Goal: Task Accomplishment & Management: Use online tool/utility

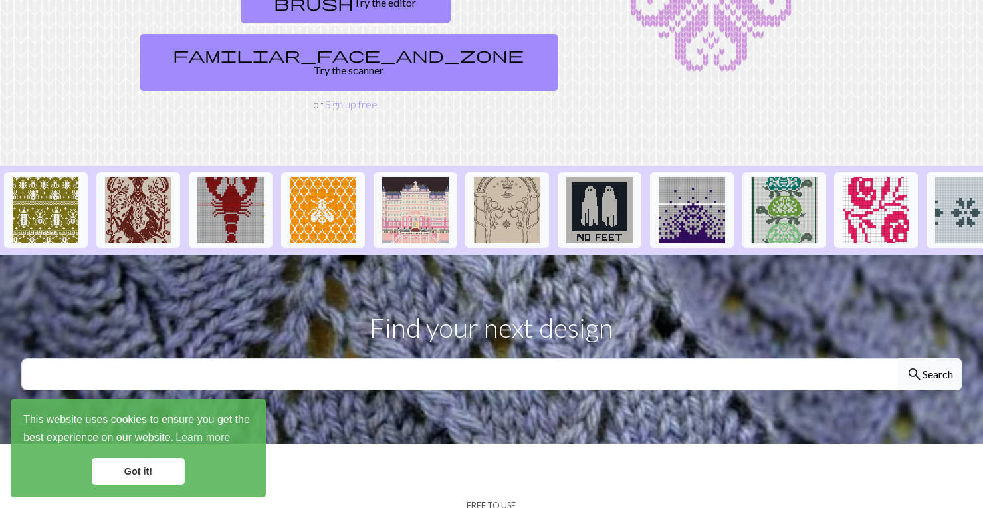
scroll to position [266, 0]
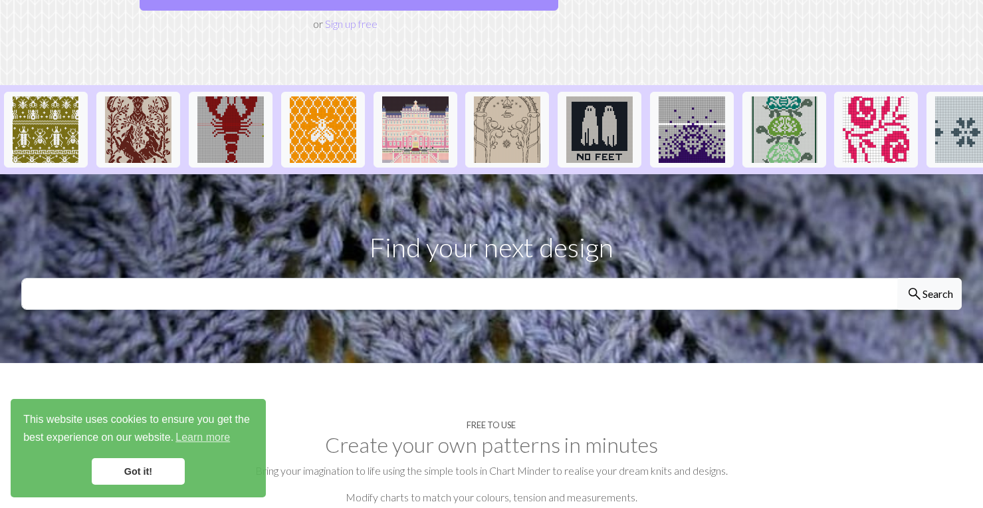
click at [146, 475] on link "Got it!" at bounding box center [138, 471] width 93 height 27
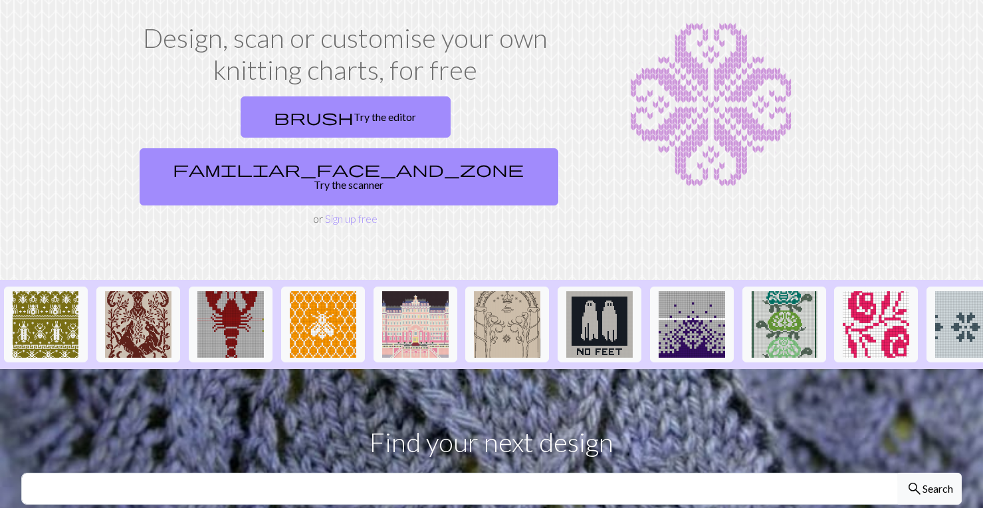
scroll to position [0, 0]
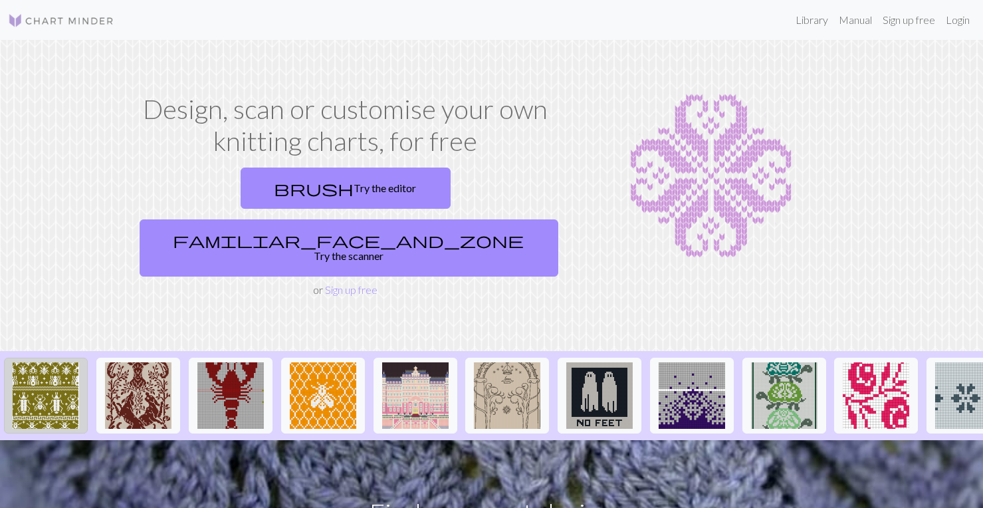
click at [49, 362] on img at bounding box center [46, 395] width 66 height 66
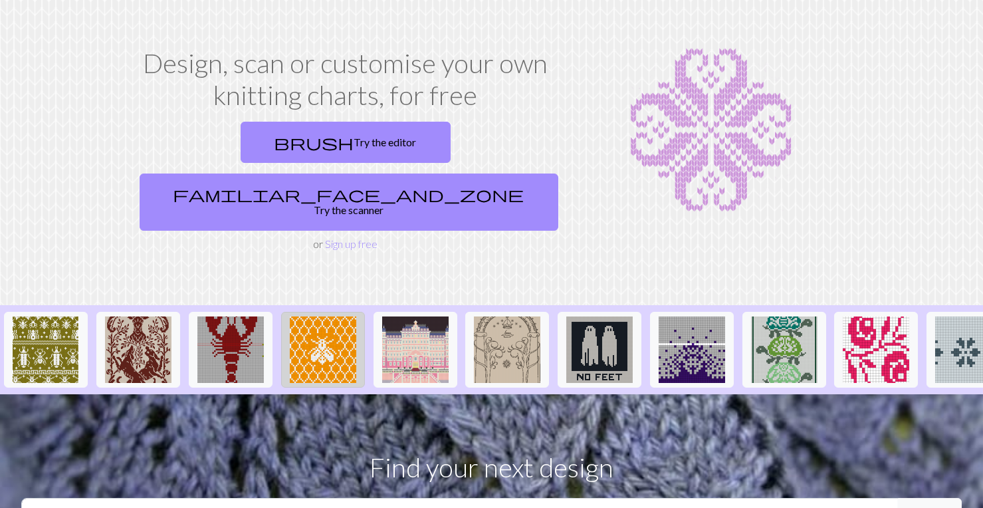
scroll to position [66, 0]
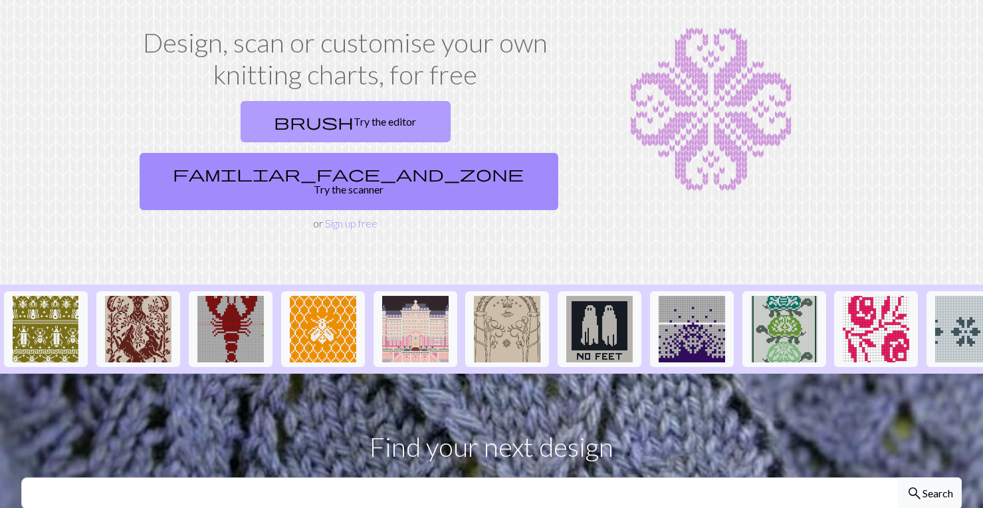
click at [269, 132] on link "brush Try the editor" at bounding box center [346, 121] width 210 height 41
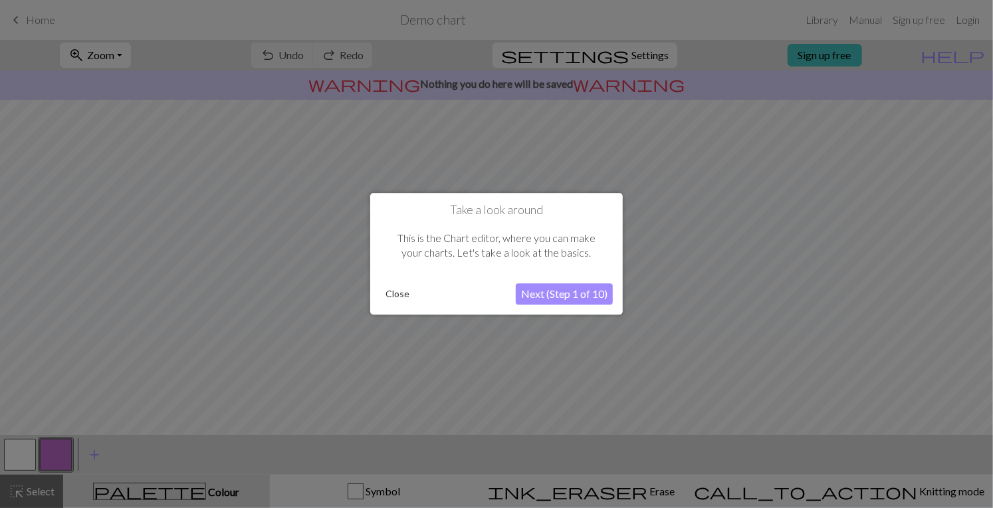
click at [409, 301] on button "Close" at bounding box center [397, 295] width 35 height 20
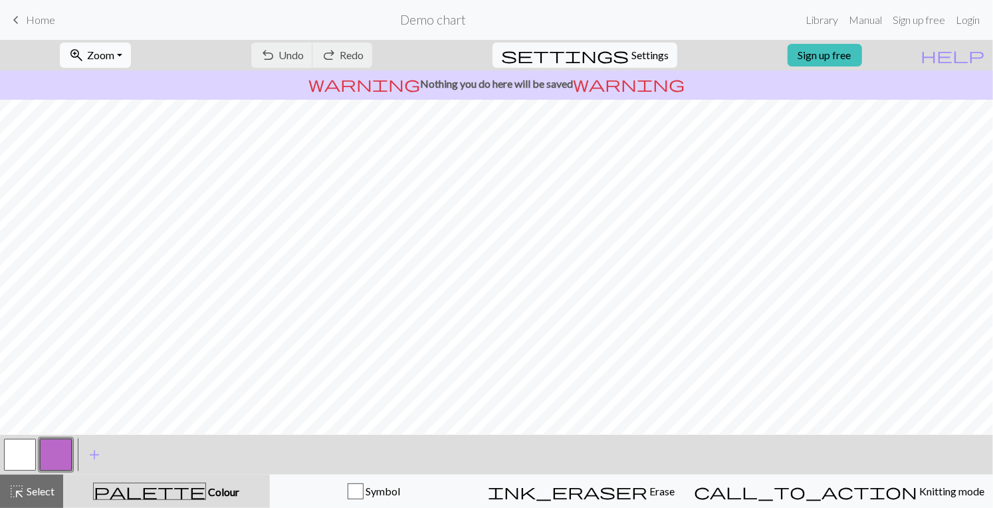
click at [131, 57] on button "zoom_in Zoom Zoom" at bounding box center [95, 55] width 71 height 25
click at [117, 182] on button "100%" at bounding box center [113, 180] width 105 height 21
click at [131, 61] on button "zoom_in Zoom Zoom" at bounding box center [95, 55] width 71 height 25
click at [112, 199] on button "150%" at bounding box center [113, 201] width 105 height 21
click at [131, 59] on button "zoom_in Zoom Zoom" at bounding box center [95, 55] width 71 height 25
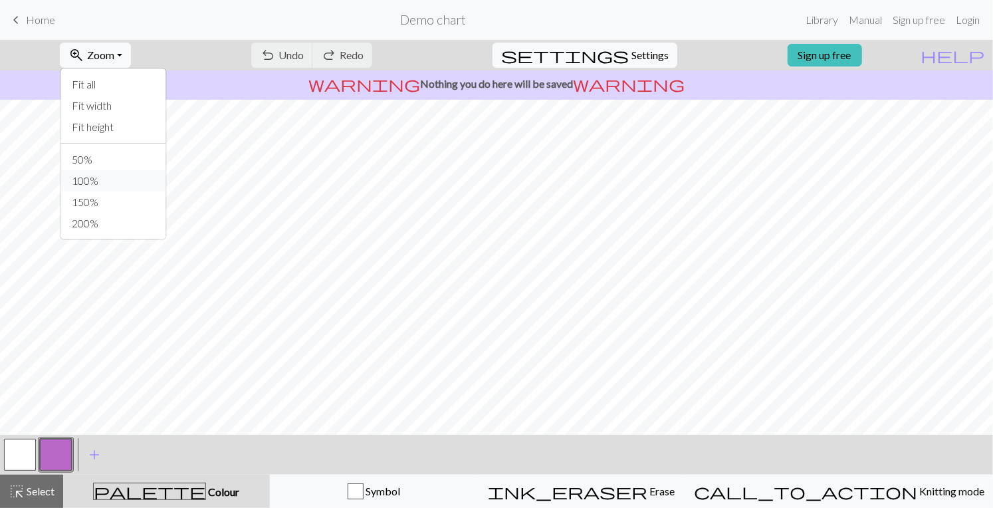
click at [129, 172] on button "100%" at bounding box center [113, 180] width 105 height 21
click at [644, 65] on button "settings Settings" at bounding box center [585, 55] width 185 height 25
select select "aran"
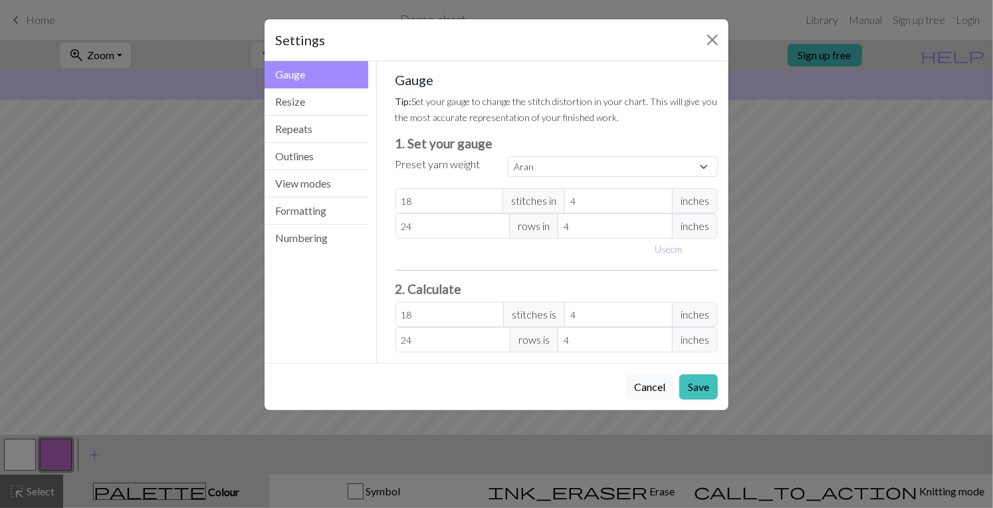
click at [689, 203] on span "inches" at bounding box center [695, 200] width 46 height 25
type input "3"
type input "24"
click at [664, 201] on input "3" at bounding box center [619, 200] width 108 height 25
type input "4"
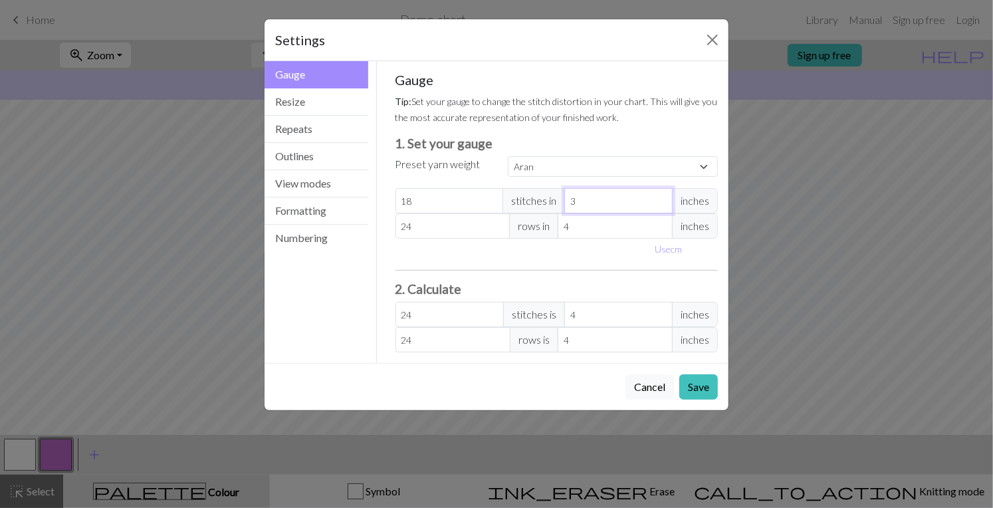
type input "18"
click at [664, 198] on input "4" at bounding box center [619, 200] width 108 height 25
click at [697, 163] on select "Custom Square Lace Light Fingering Fingering Sport Double knit Worsted Aran Bul…" at bounding box center [613, 166] width 210 height 21
click at [508, 156] on select "Custom Square Lace Light Fingering Fingering Sport Double knit Worsted Aran Bul…" at bounding box center [613, 166] width 210 height 21
click at [311, 98] on button "Resize" at bounding box center [317, 101] width 104 height 27
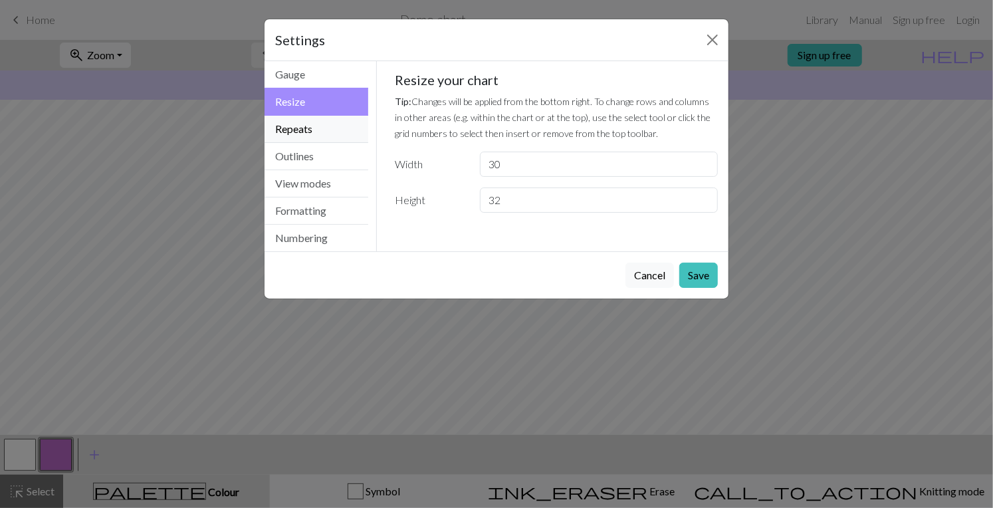
click at [316, 129] on button "Repeats" at bounding box center [317, 129] width 104 height 27
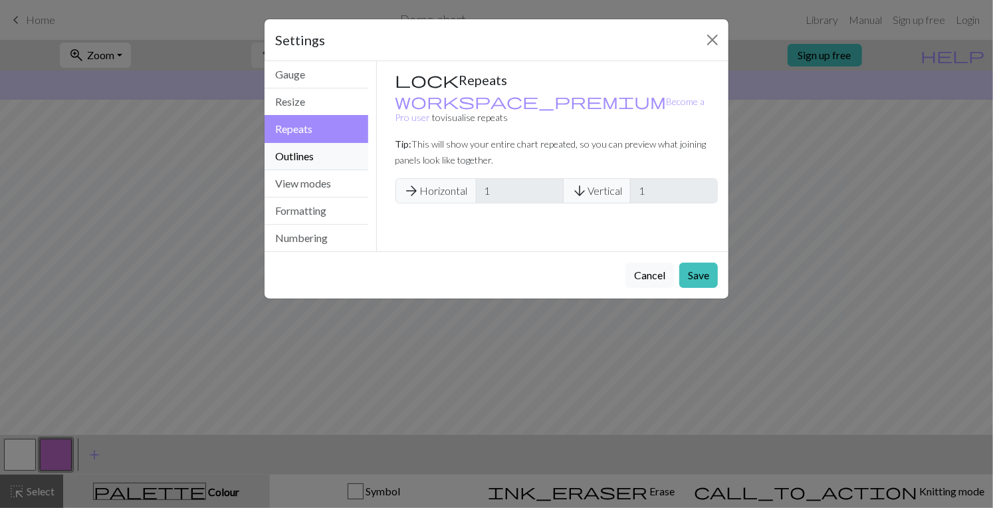
click at [314, 154] on button "Outlines" at bounding box center [317, 156] width 104 height 27
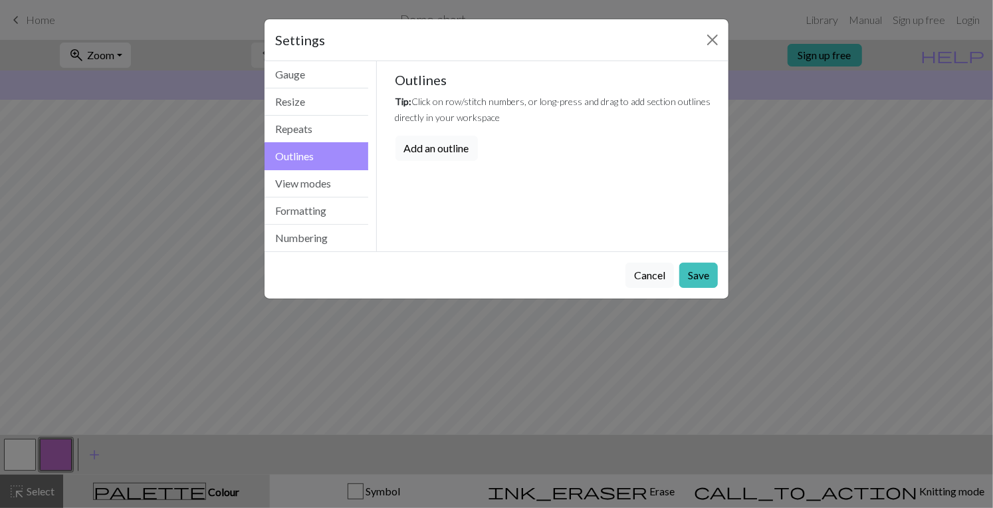
click at [442, 148] on button "Add an outline" at bounding box center [437, 148] width 82 height 25
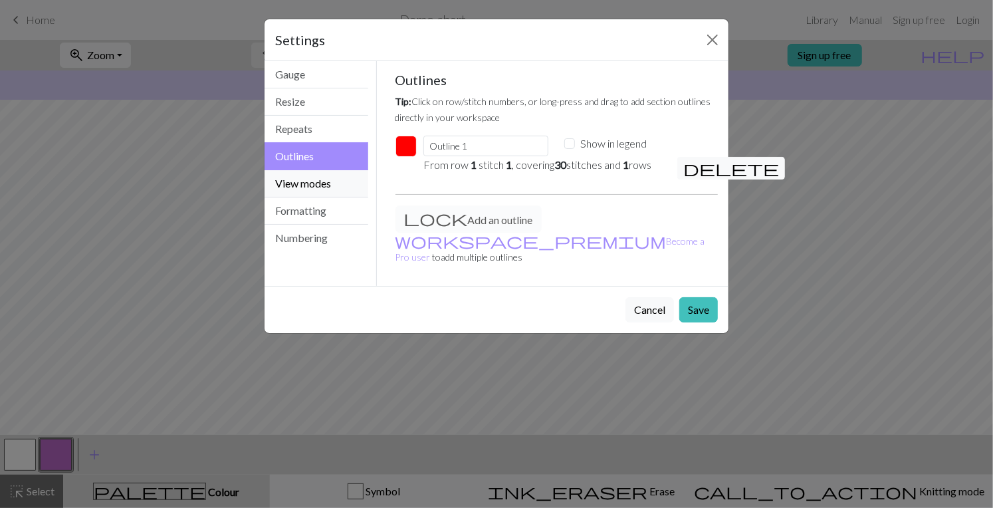
click at [327, 179] on button "View modes" at bounding box center [317, 183] width 104 height 27
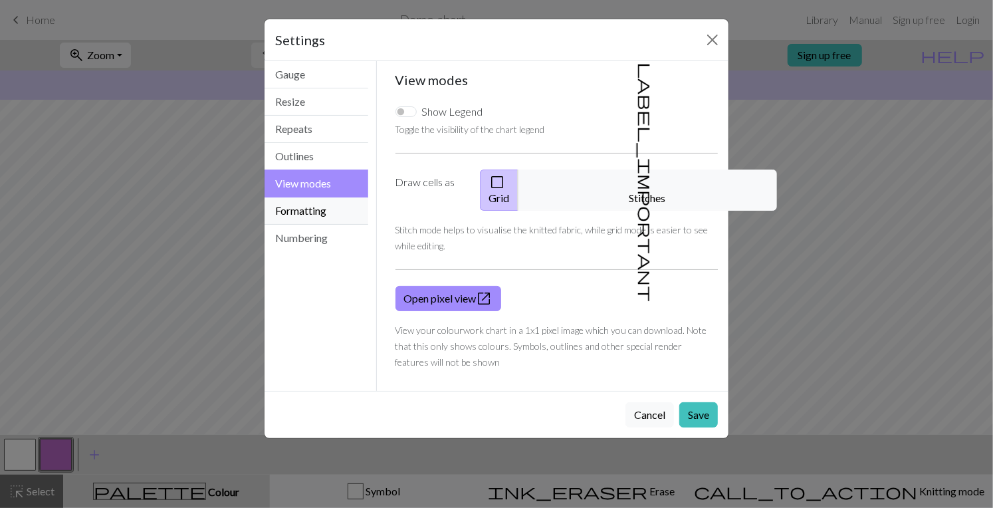
click at [317, 213] on button "Formatting" at bounding box center [317, 210] width 104 height 27
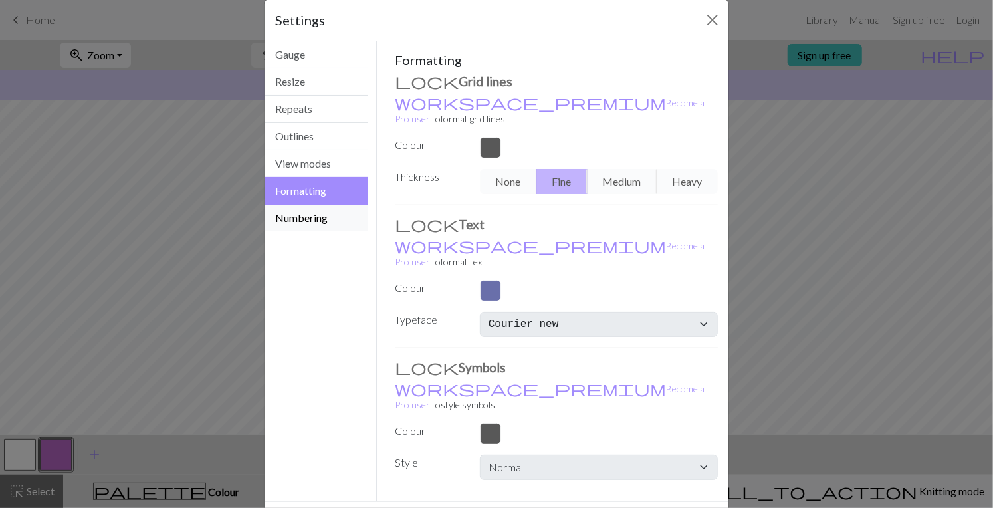
scroll to position [31, 0]
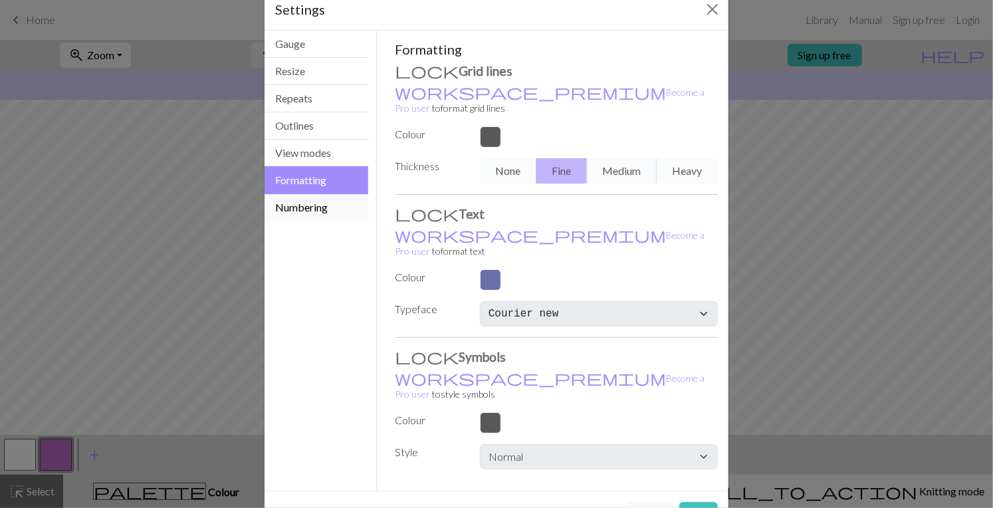
click at [296, 203] on button "Numbering" at bounding box center [317, 207] width 104 height 27
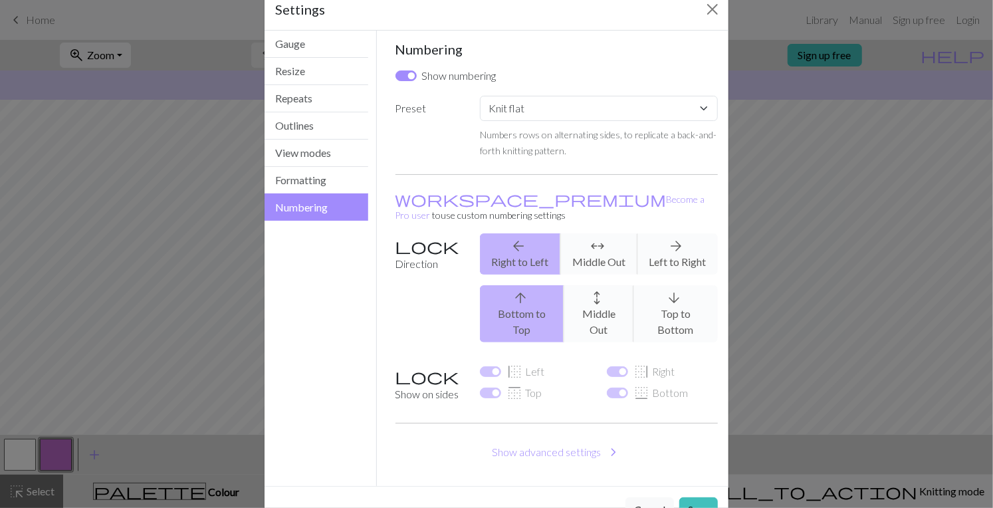
scroll to position [0, 0]
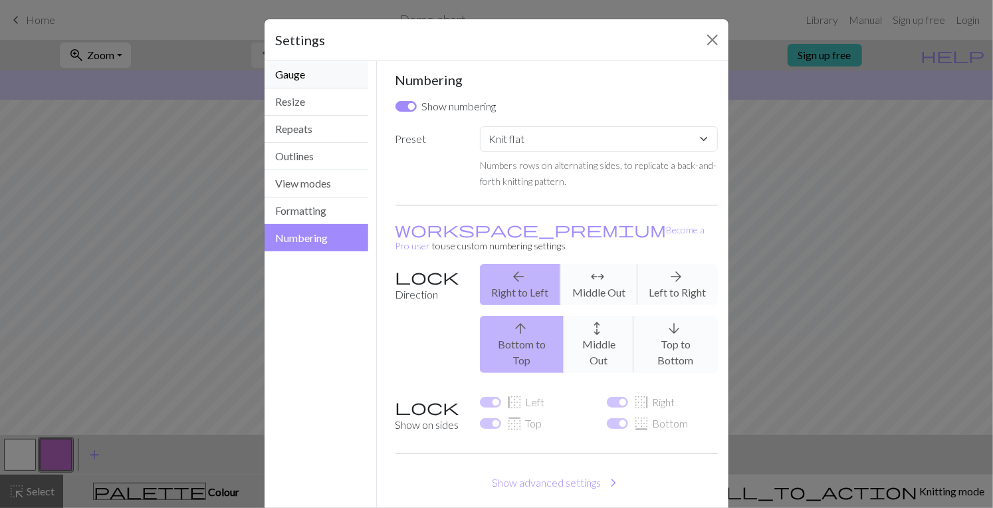
click at [296, 83] on button "Gauge" at bounding box center [317, 74] width 104 height 27
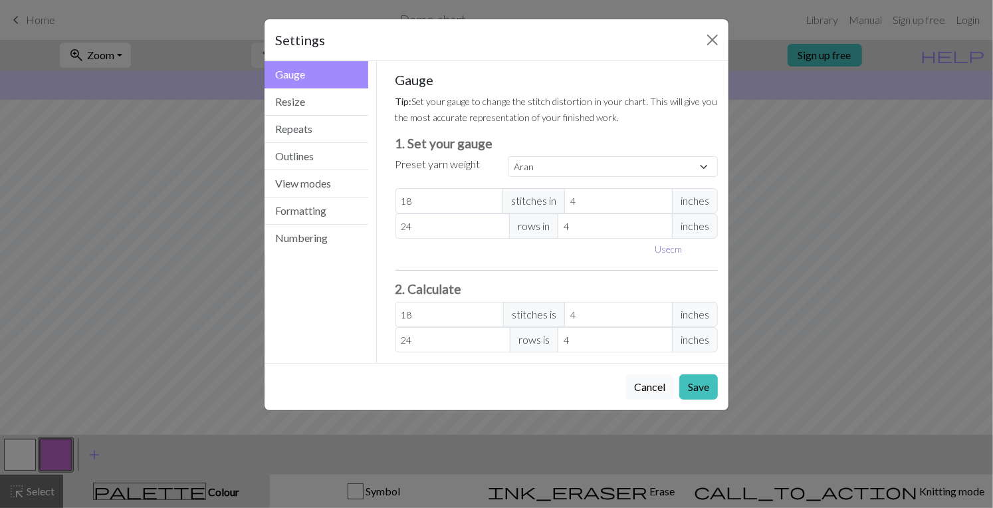
click at [672, 248] on button "Use cm" at bounding box center [669, 249] width 39 height 21
type input "10.16"
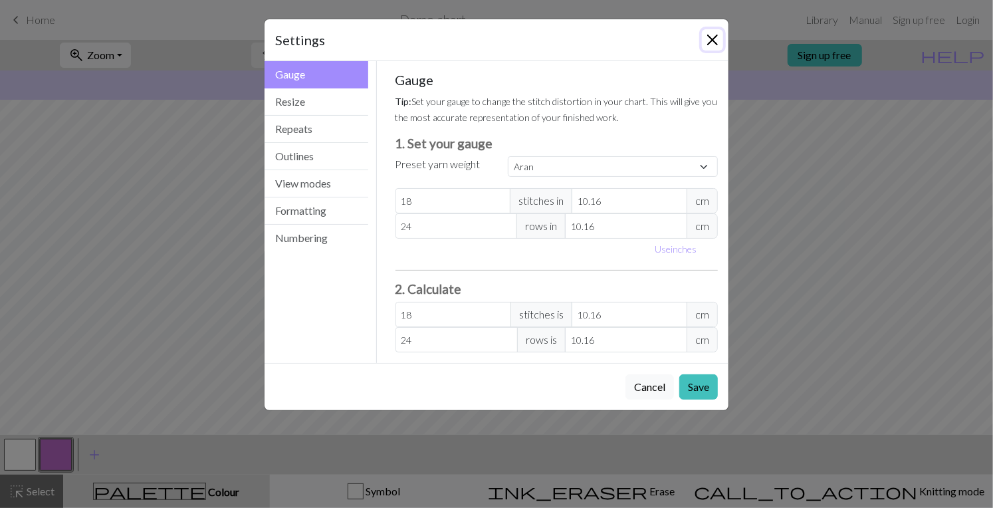
click at [716, 33] on button "Close" at bounding box center [712, 39] width 21 height 21
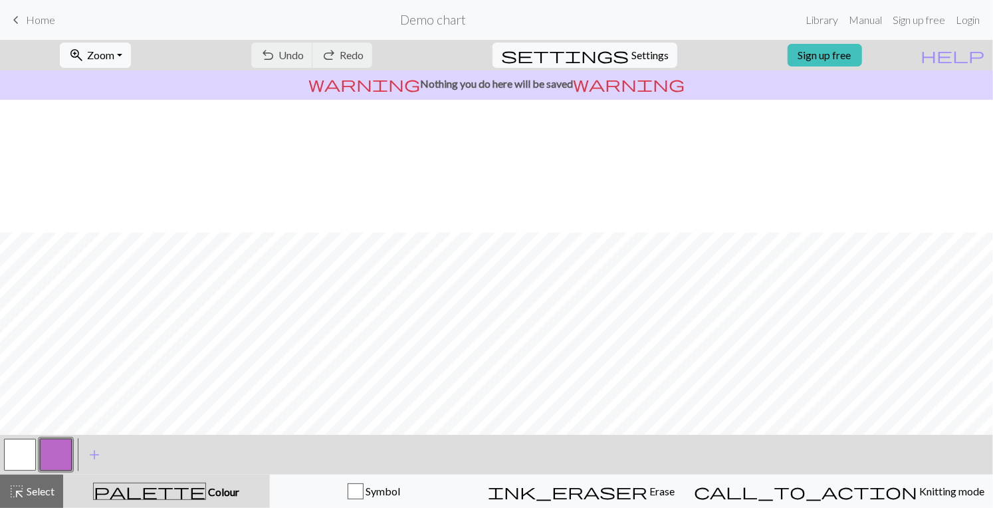
scroll to position [133, 0]
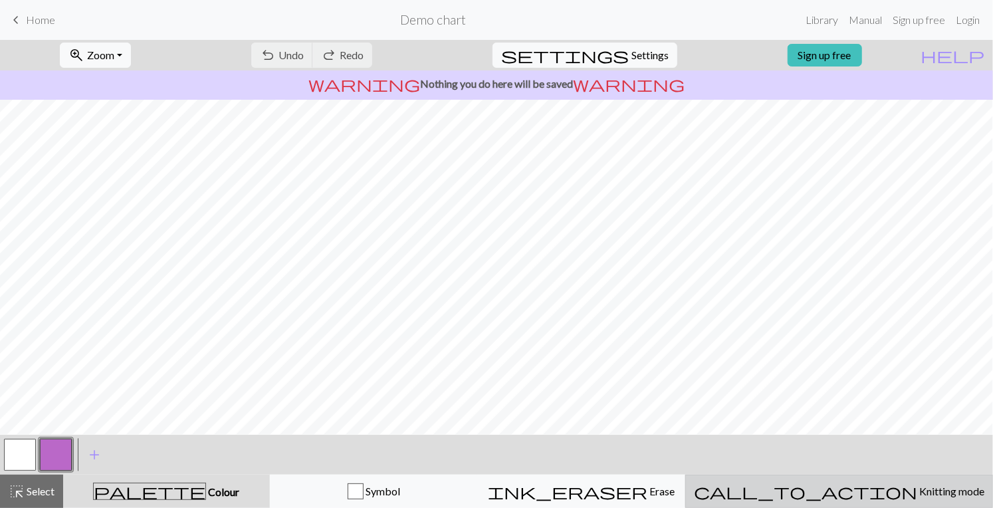
click at [918, 497] on span "Knitting mode" at bounding box center [951, 491] width 67 height 13
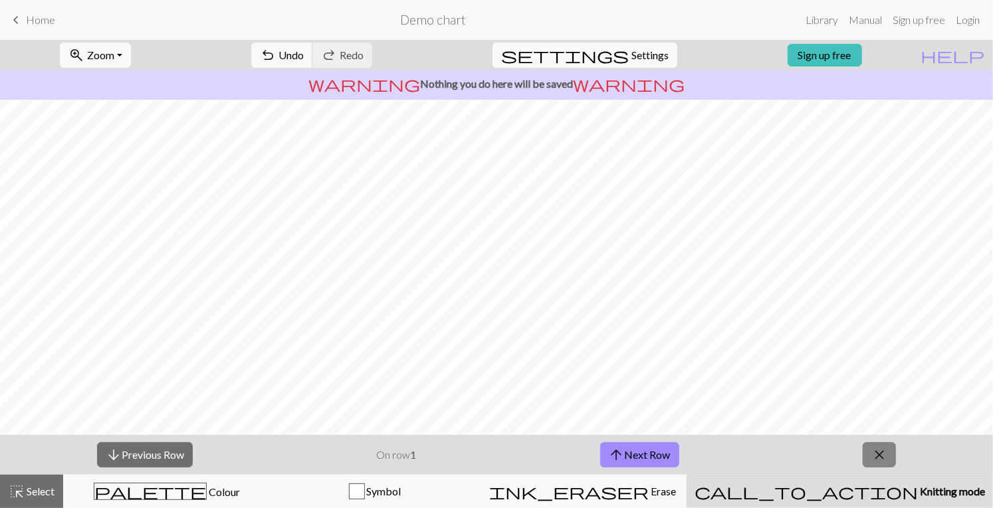
click at [881, 460] on span "close" at bounding box center [880, 454] width 16 height 19
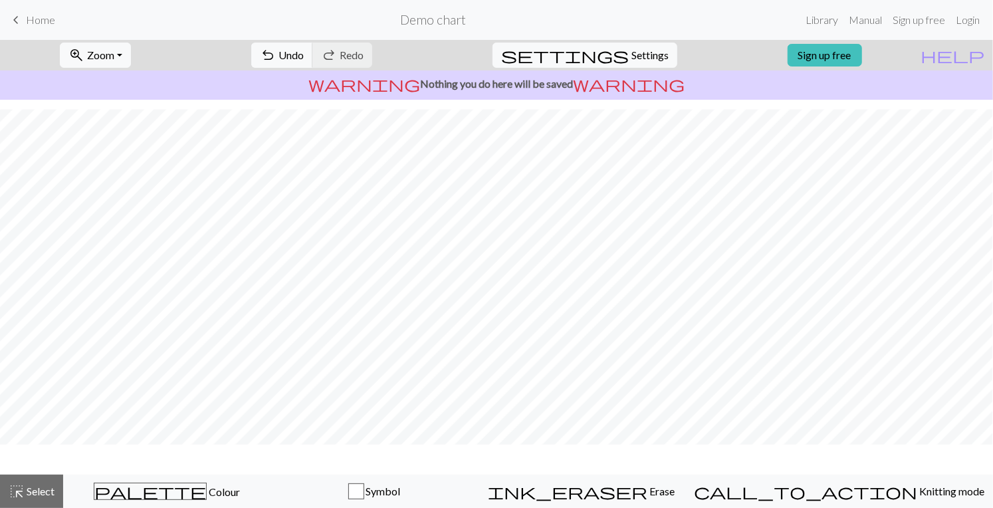
scroll to position [120, 0]
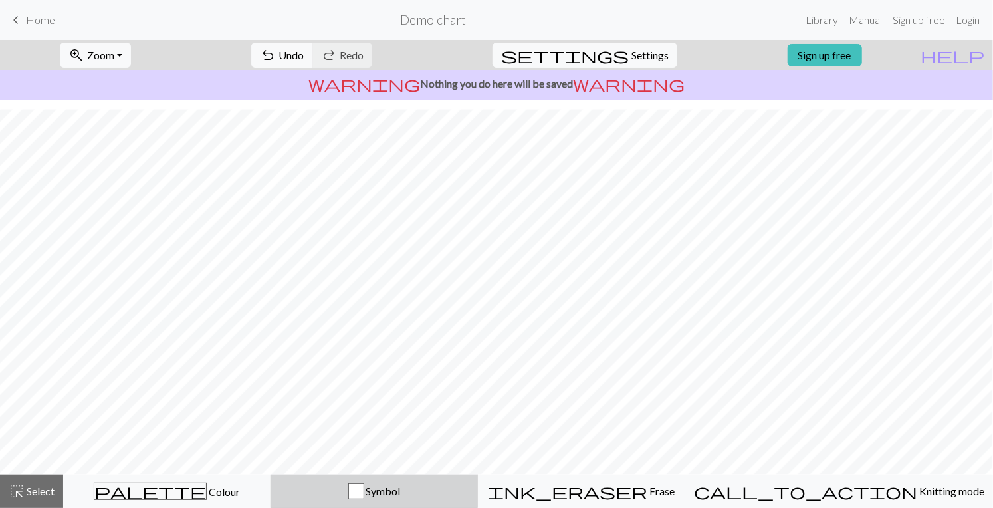
click at [401, 491] on span "Symbol" at bounding box center [382, 491] width 37 height 13
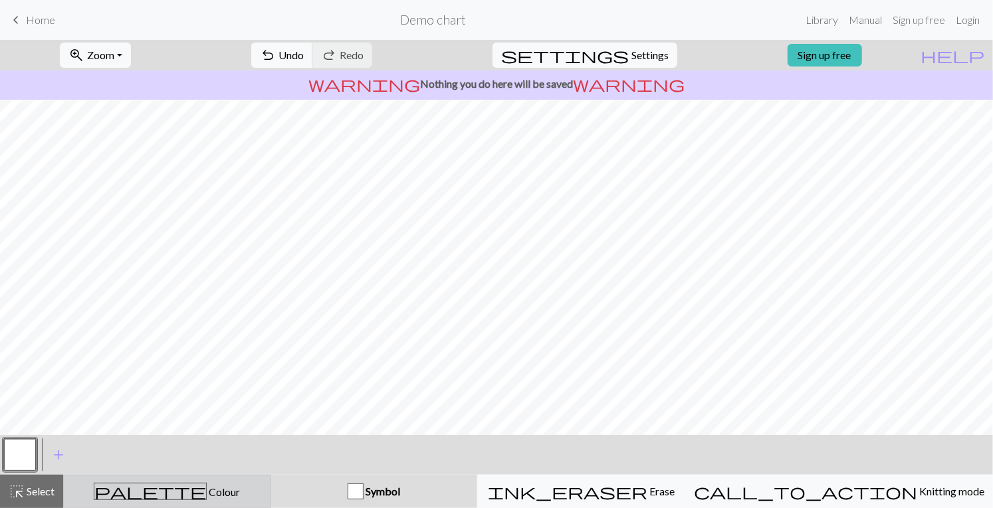
click at [220, 492] on div "palette Colour Colour" at bounding box center [167, 491] width 191 height 17
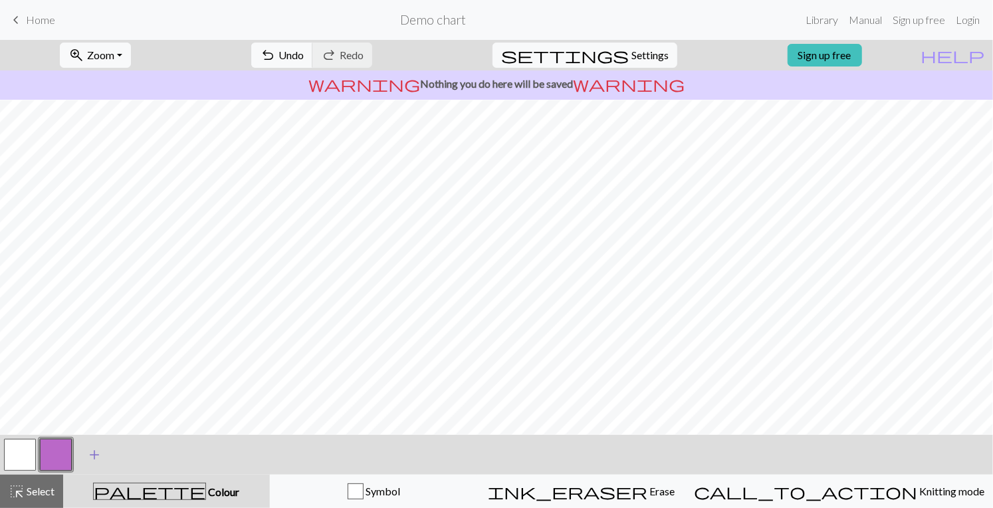
click at [92, 455] on span "add" at bounding box center [94, 454] width 16 height 19
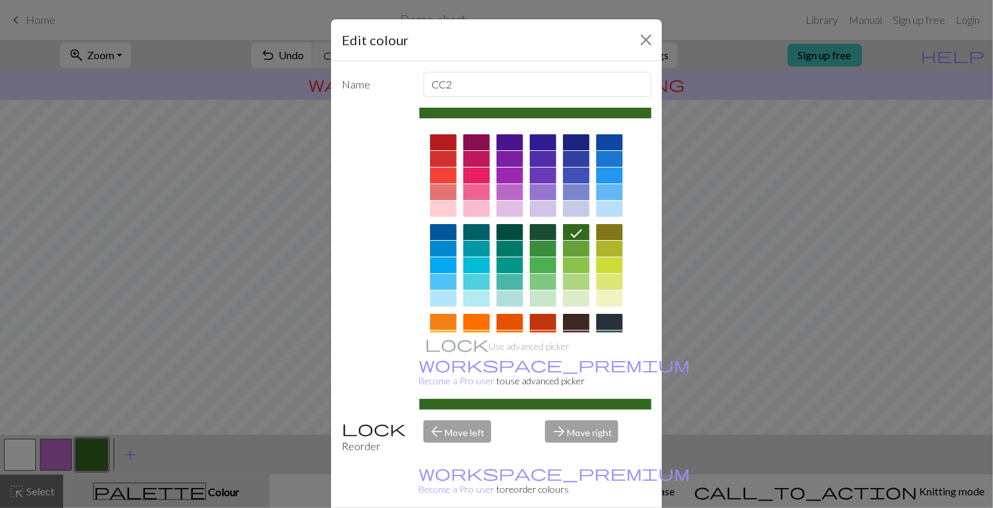
click at [575, 248] on div at bounding box center [576, 249] width 27 height 16
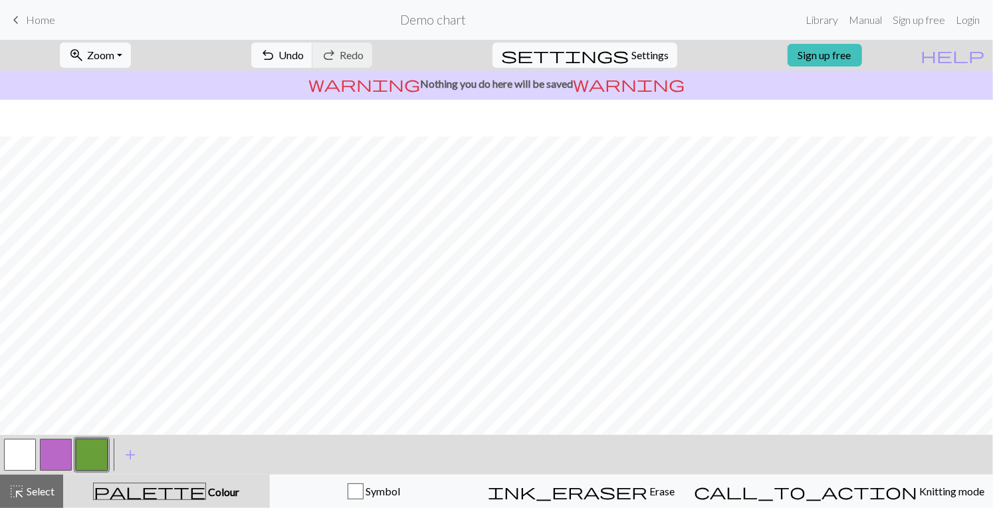
scroll to position [160, 0]
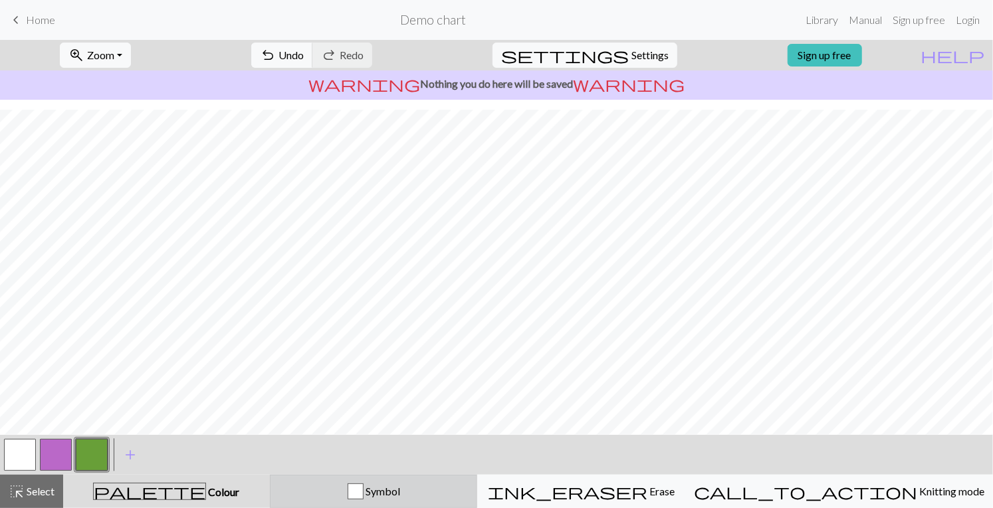
click at [364, 491] on div "button" at bounding box center [356, 491] width 16 height 16
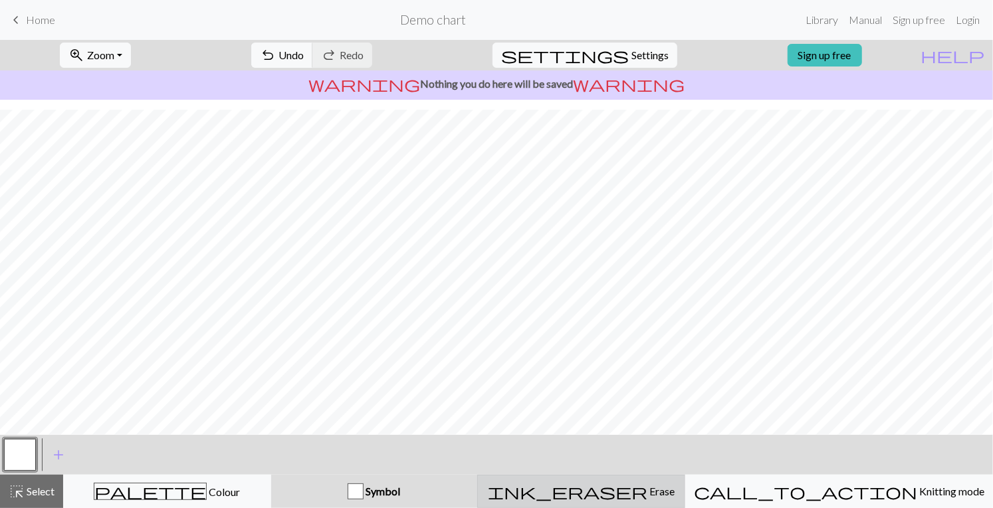
click at [654, 489] on span "Erase" at bounding box center [661, 491] width 27 height 13
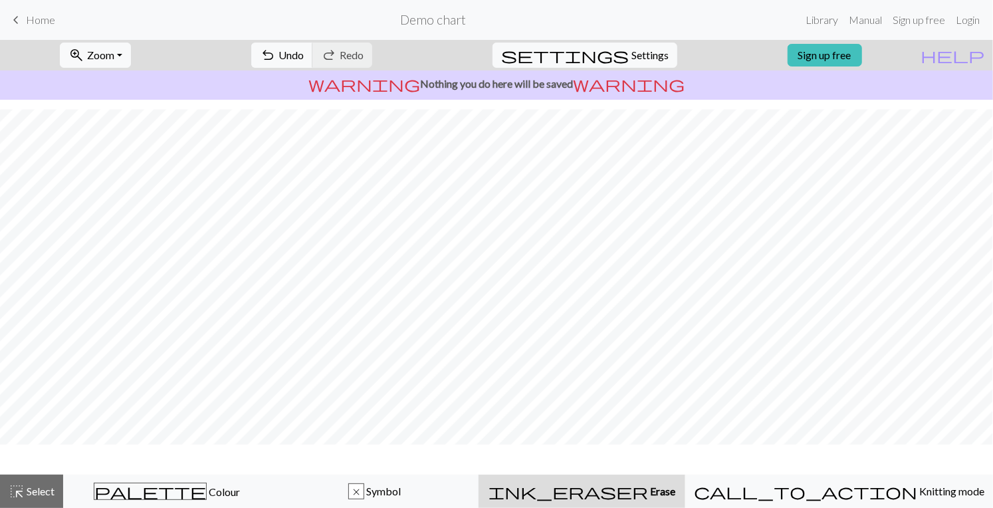
scroll to position [120, 0]
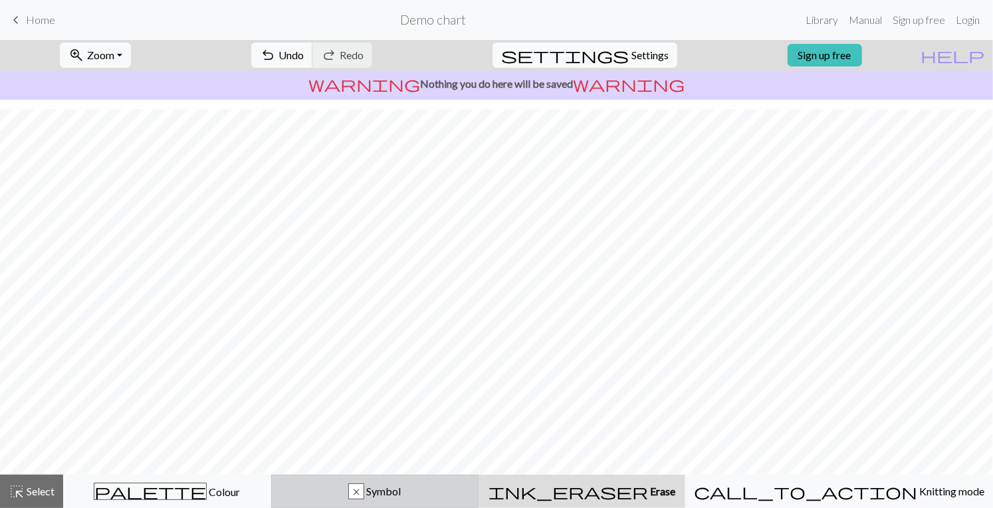
click at [364, 491] on div "x" at bounding box center [356, 492] width 15 height 16
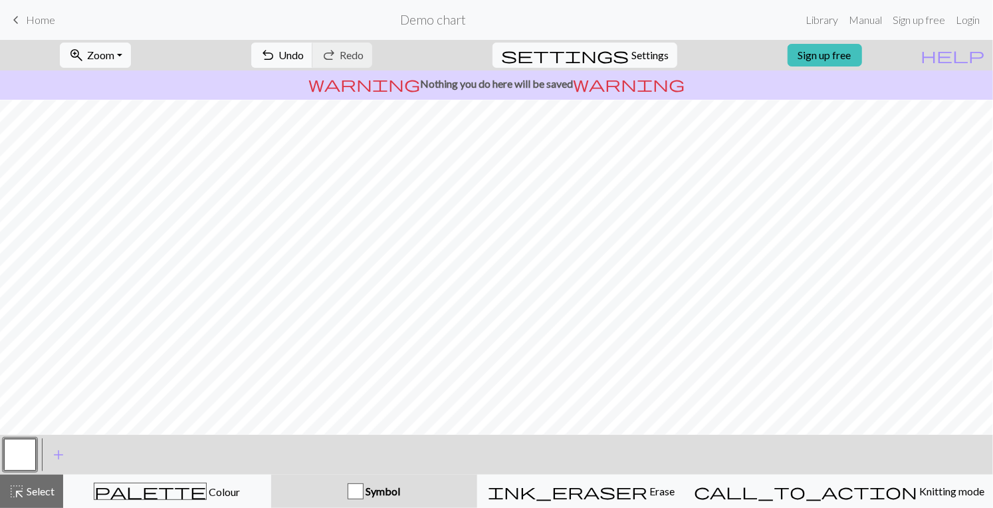
click at [364, 492] on div "button" at bounding box center [356, 491] width 16 height 16
click at [400, 492] on span "Symbol" at bounding box center [382, 491] width 37 height 13
click at [364, 492] on div "button" at bounding box center [356, 491] width 16 height 16
click at [400, 492] on span "Symbol" at bounding box center [382, 491] width 37 height 13
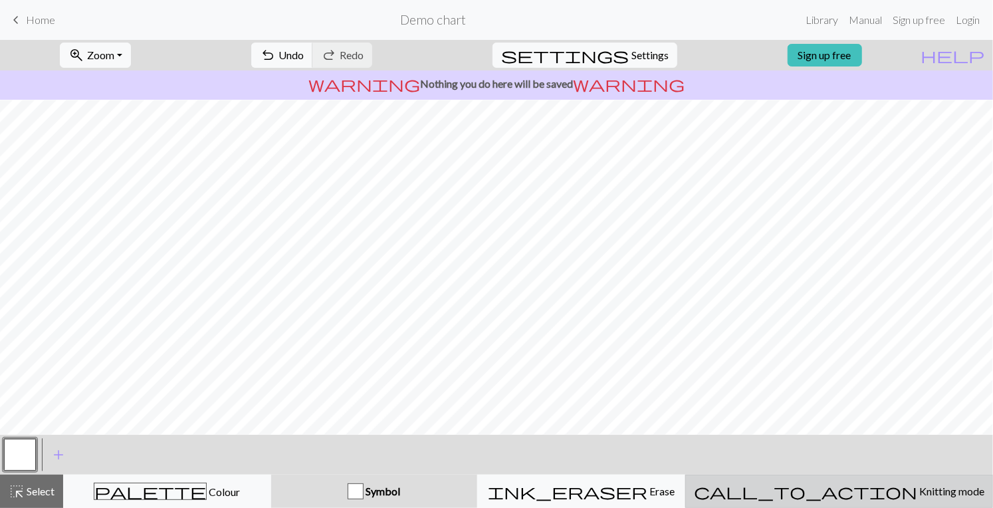
click at [918, 496] on span "Knitting mode" at bounding box center [951, 491] width 67 height 13
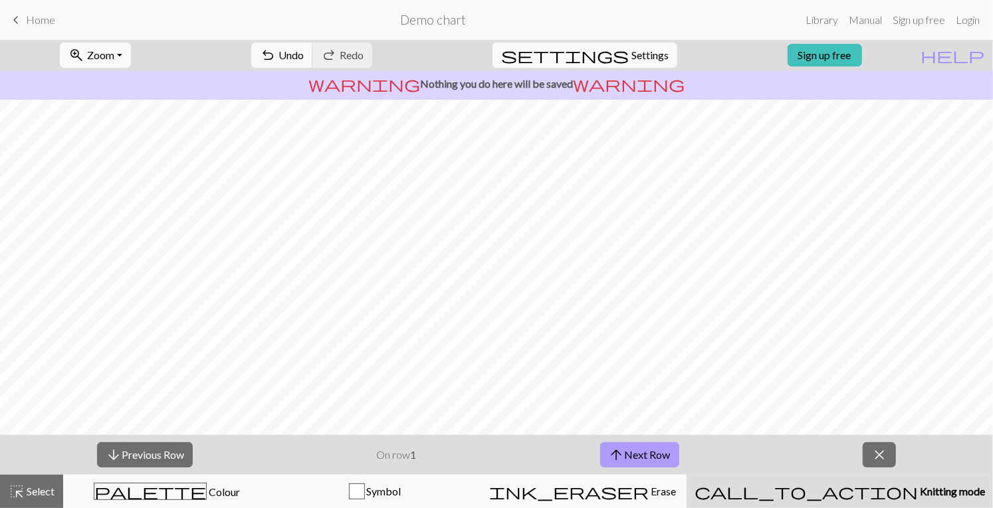
click at [644, 453] on button "arrow_upward Next Row" at bounding box center [639, 454] width 79 height 25
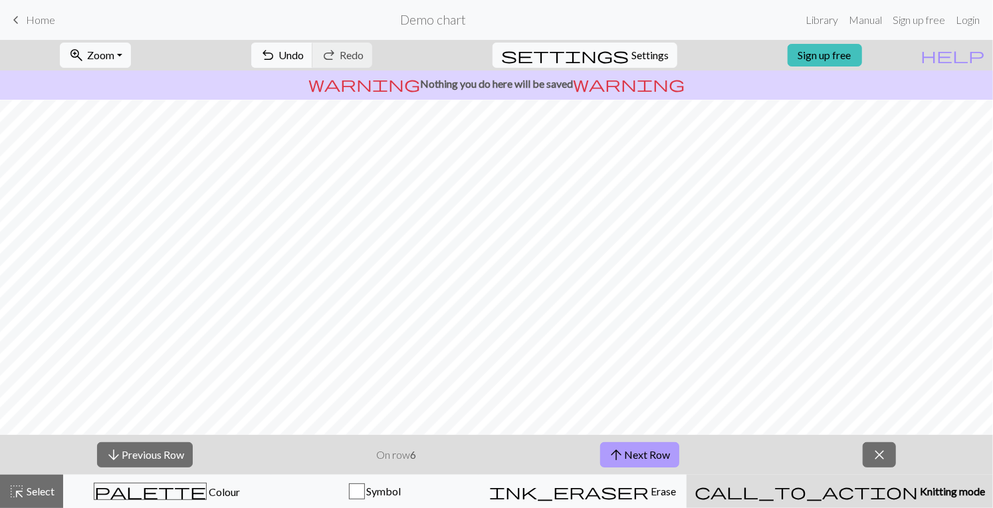
click at [644, 453] on button "arrow_upward Next Row" at bounding box center [639, 454] width 79 height 25
click at [880, 456] on span "close" at bounding box center [880, 454] width 16 height 19
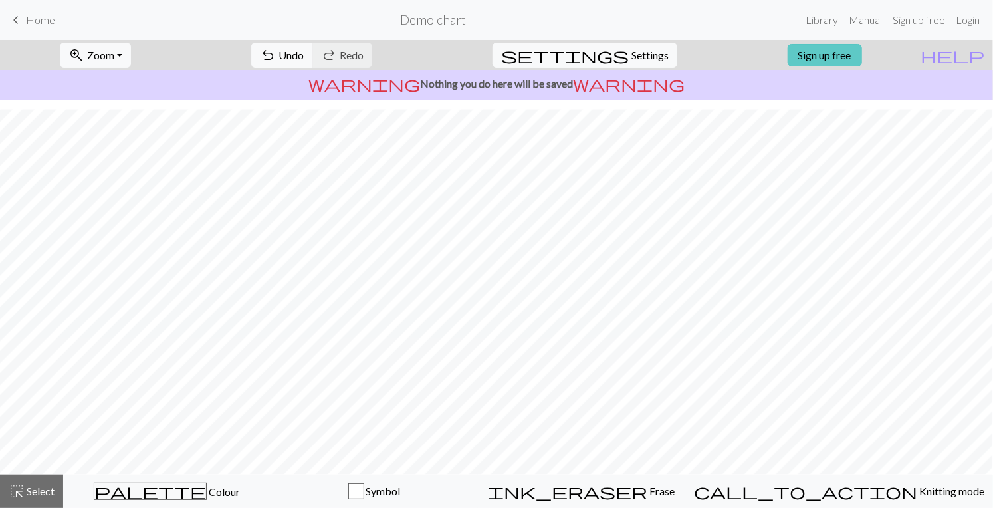
click at [847, 55] on link "Sign up free" at bounding box center [825, 55] width 74 height 23
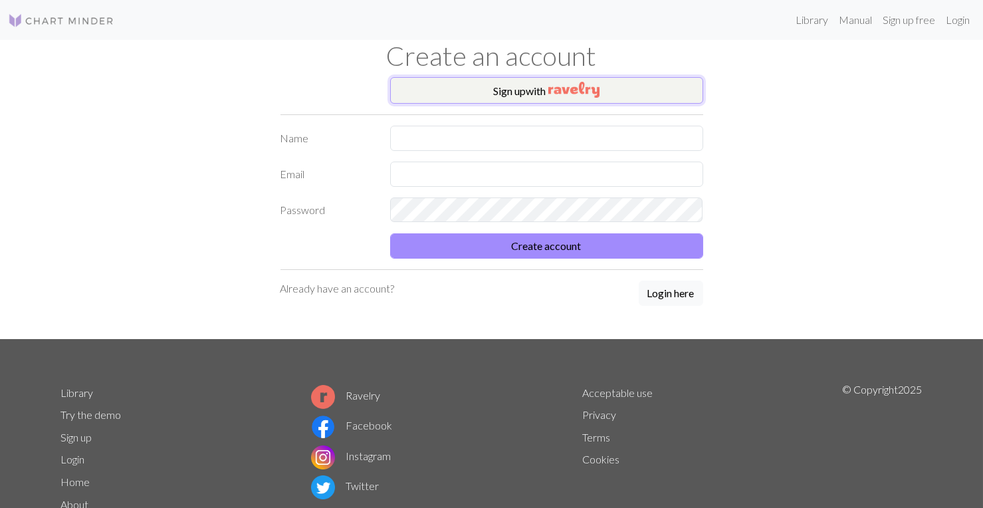
click at [565, 90] on img "button" at bounding box center [574, 90] width 51 height 16
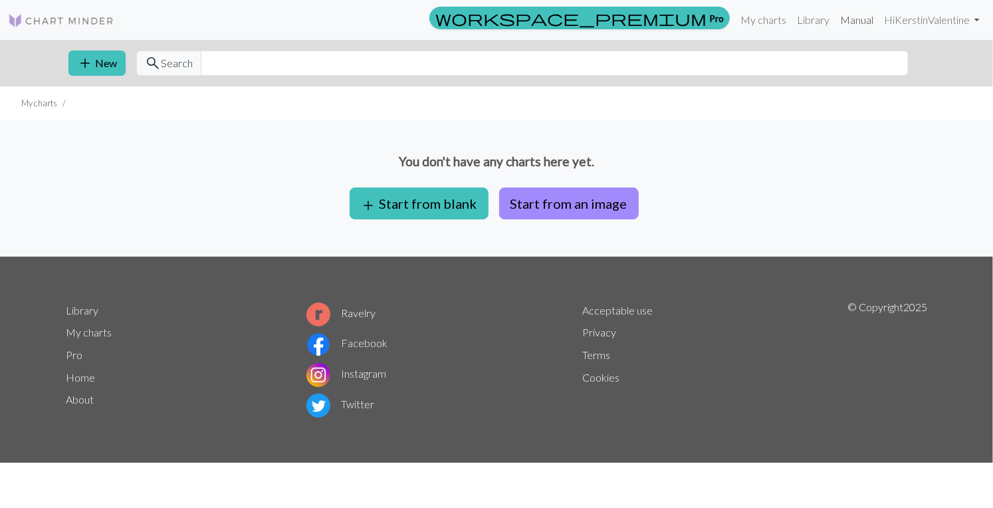
drag, startPoint x: 837, startPoint y: 22, endPoint x: 855, endPoint y: 21, distance: 18.0
click at [837, 22] on link "Manual" at bounding box center [857, 20] width 44 height 27
click at [855, 21] on link "Manual" at bounding box center [857, 20] width 44 height 27
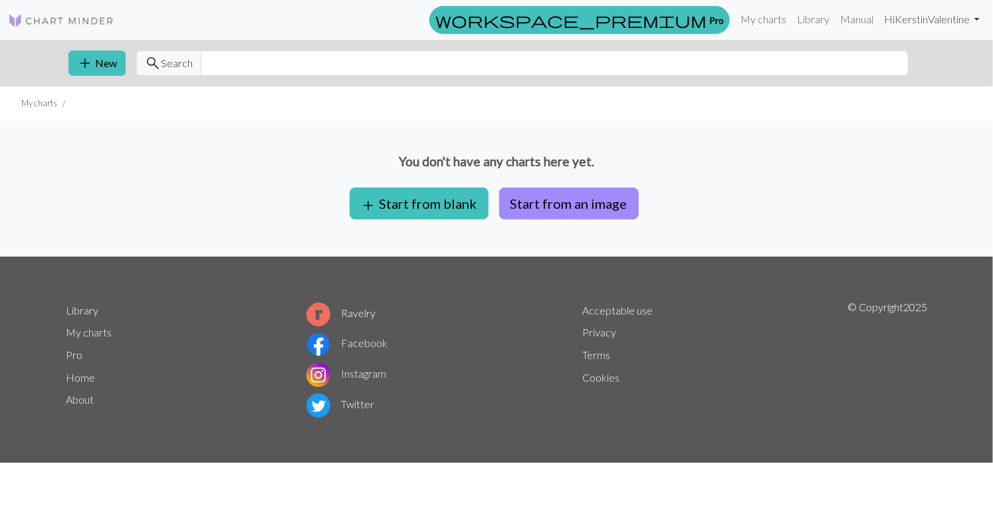
click at [933, 21] on link "Hi KerstinValentine" at bounding box center [932, 19] width 106 height 27
click at [919, 60] on link "Account settings" at bounding box center [931, 57] width 86 height 27
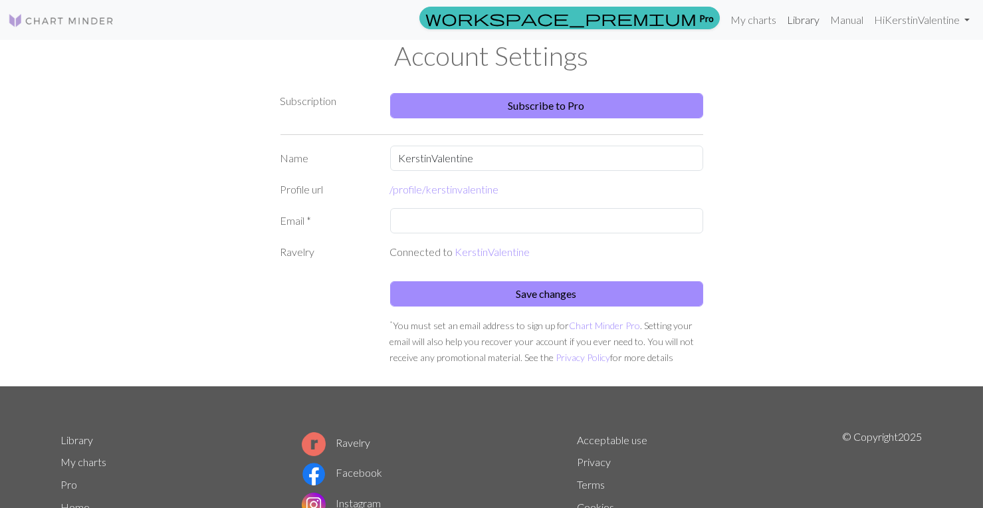
click at [807, 21] on link "Library" at bounding box center [803, 20] width 43 height 27
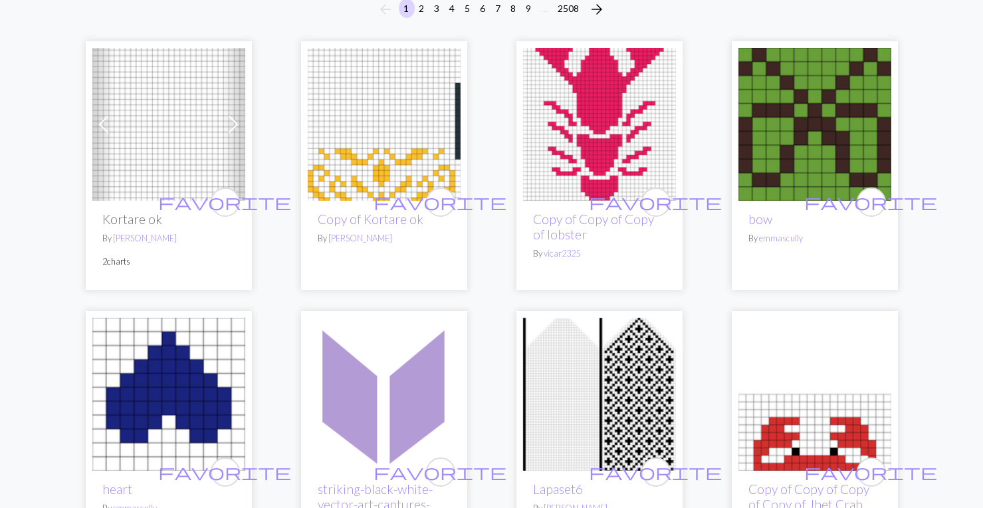
scroll to position [133, 0]
click at [233, 122] on span at bounding box center [233, 123] width 21 height 21
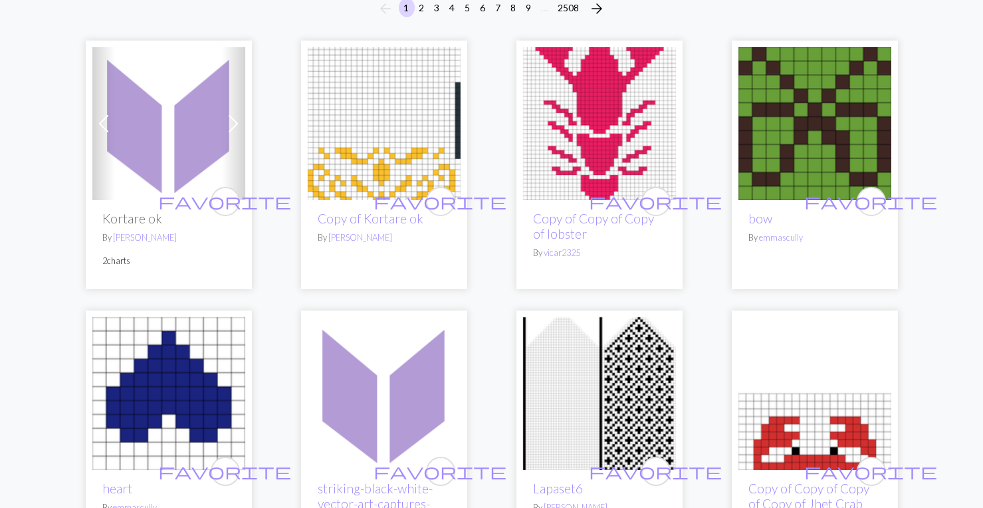
click at [233, 122] on span at bounding box center [233, 123] width 21 height 21
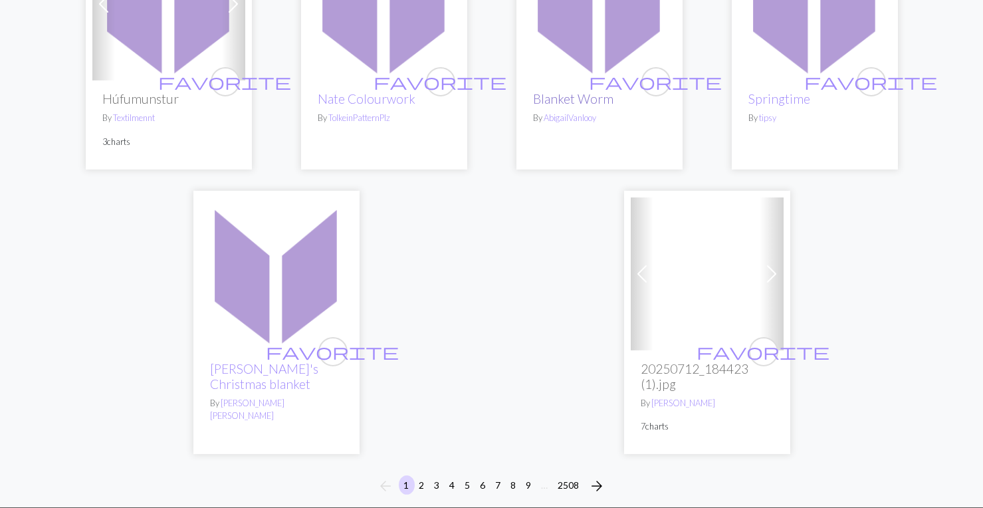
scroll to position [3391, 0]
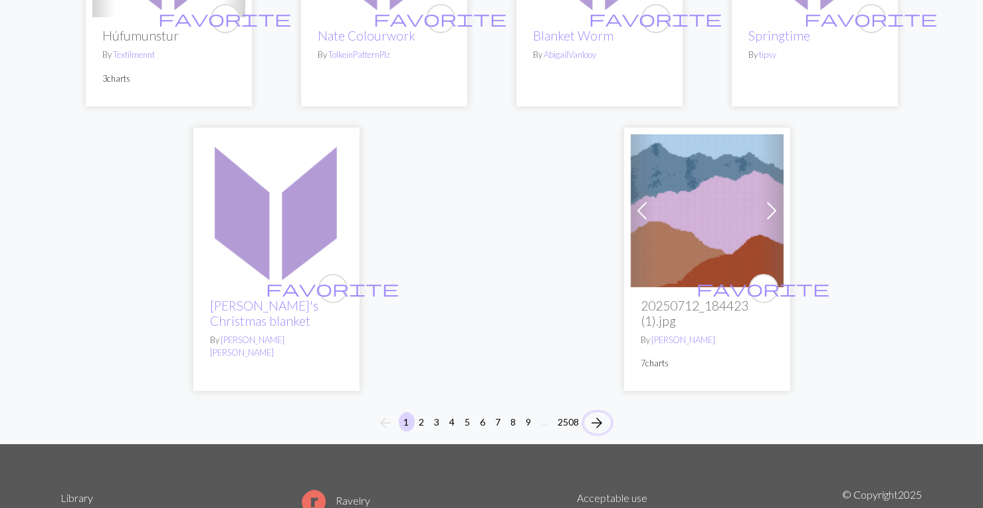
click at [598, 414] on span "arrow_forward" at bounding box center [598, 423] width 16 height 19
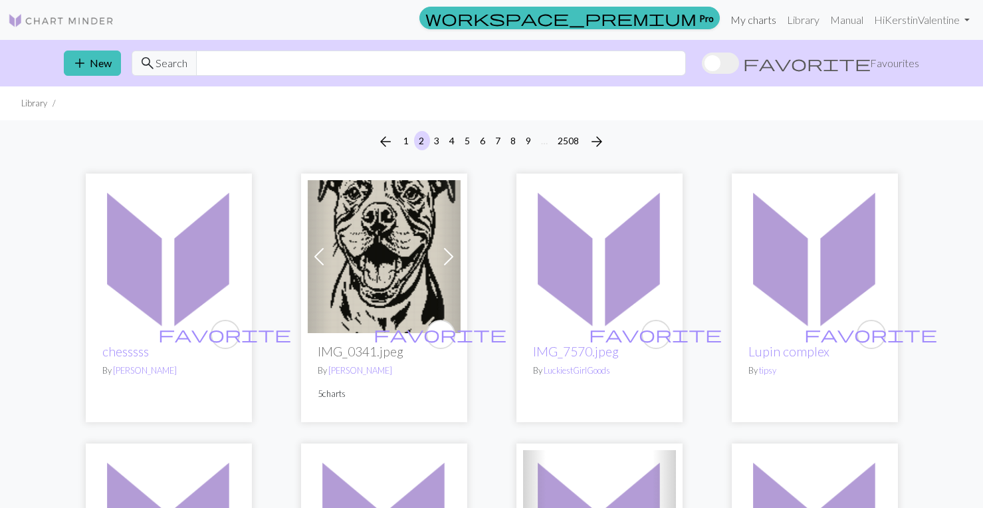
click at [744, 17] on link "My charts" at bounding box center [753, 20] width 57 height 27
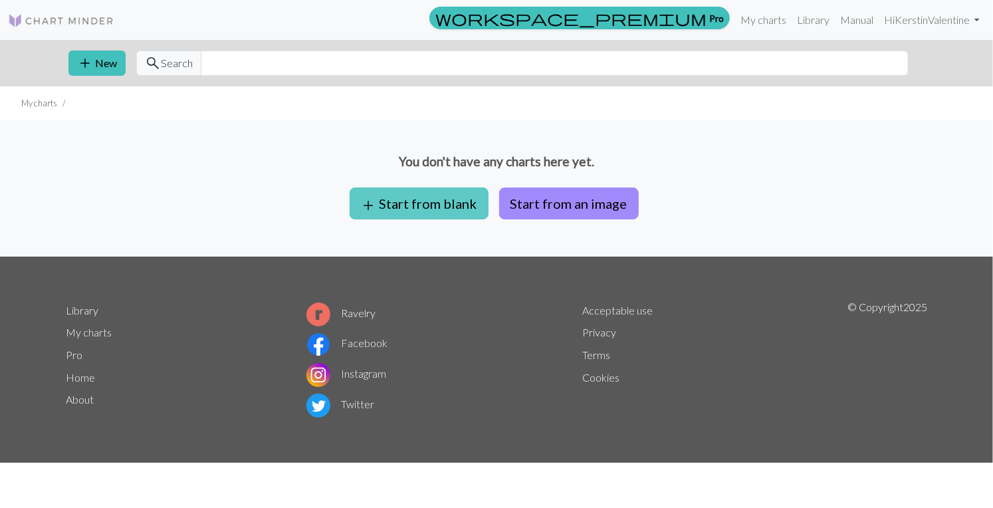
click at [414, 201] on button "add Start from blank" at bounding box center [419, 204] width 139 height 32
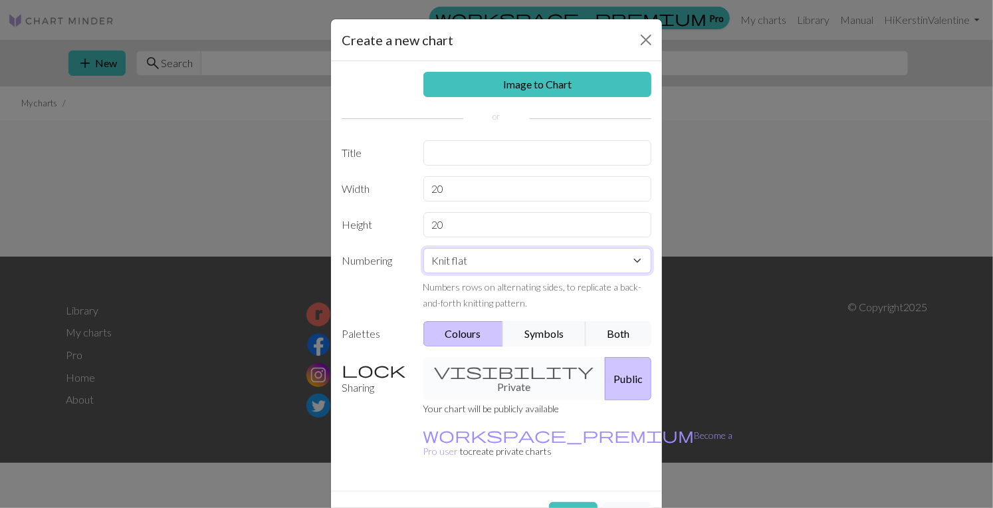
click at [639, 265] on select "Knit flat Knit in the round Lace knitting Cross stitch" at bounding box center [538, 260] width 229 height 25
select select "round"
click at [424, 248] on select "Knit flat Knit in the round Lace knitting Cross stitch" at bounding box center [538, 260] width 229 height 25
click at [617, 333] on button "Both" at bounding box center [619, 333] width 66 height 25
click at [497, 369] on div "visibility Private Public" at bounding box center [538, 378] width 245 height 43
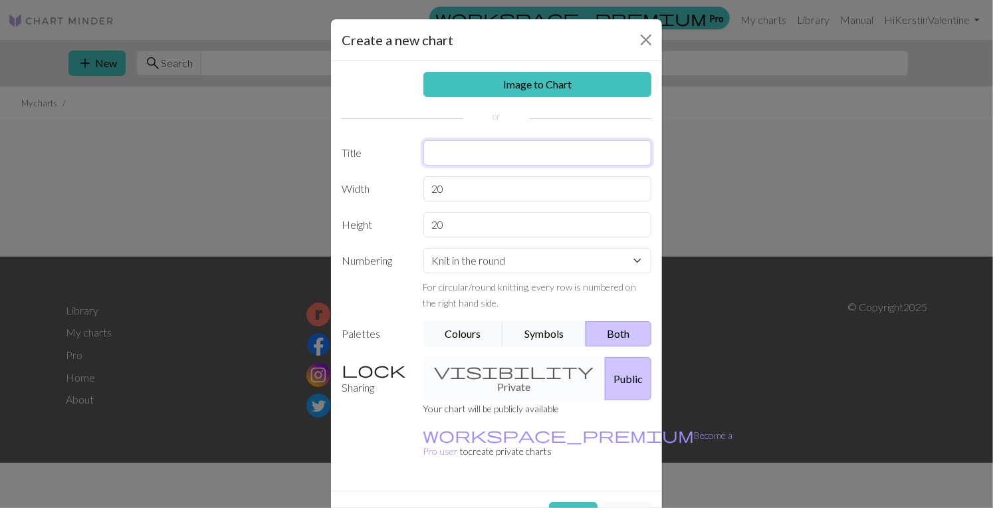
click at [445, 150] on input "text" at bounding box center [538, 152] width 229 height 25
type input "Test"
click at [624, 184] on input "20" at bounding box center [538, 188] width 229 height 25
drag, startPoint x: 428, startPoint y: 221, endPoint x: 465, endPoint y: 223, distance: 36.6
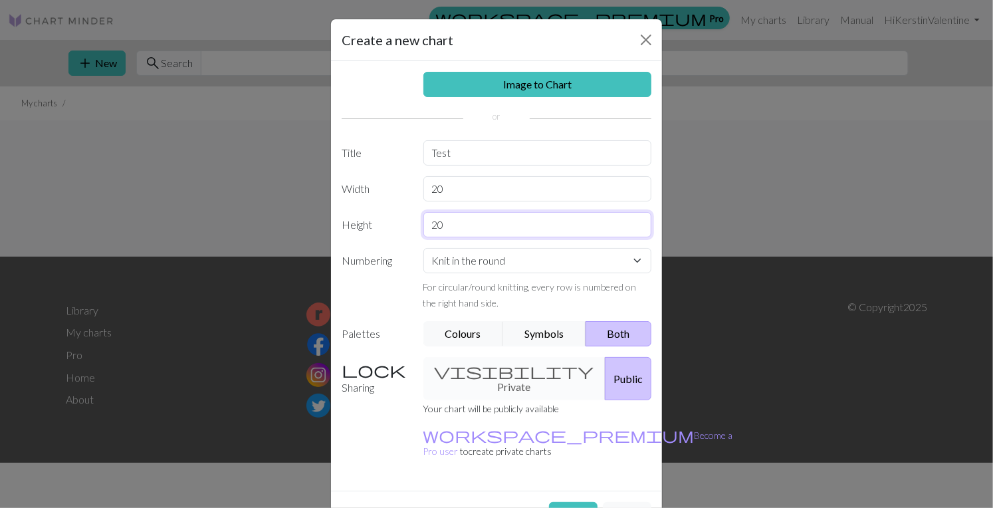
click at [465, 223] on input "20" at bounding box center [538, 224] width 229 height 25
type input "60"
drag, startPoint x: 425, startPoint y: 186, endPoint x: 457, endPoint y: 188, distance: 32.0
click at [457, 188] on input "20" at bounding box center [538, 188] width 229 height 25
type input "30"
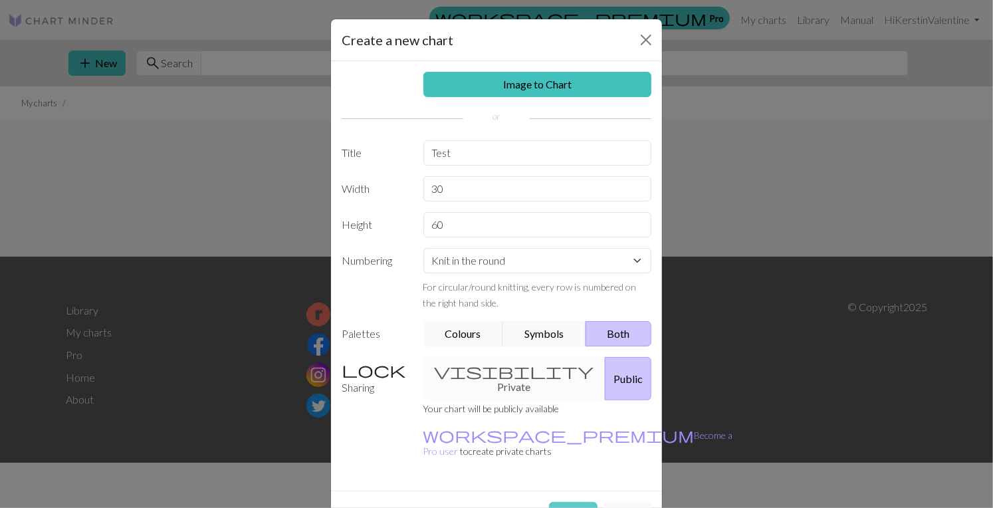
click at [570, 502] on button "Create" at bounding box center [573, 514] width 49 height 25
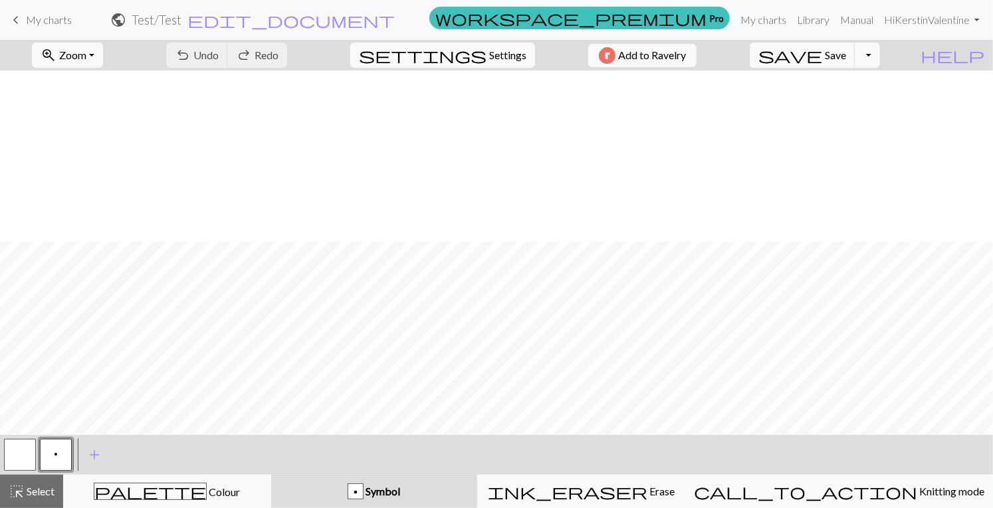
scroll to position [503, 0]
click at [96, 455] on span "add" at bounding box center [94, 454] width 16 height 19
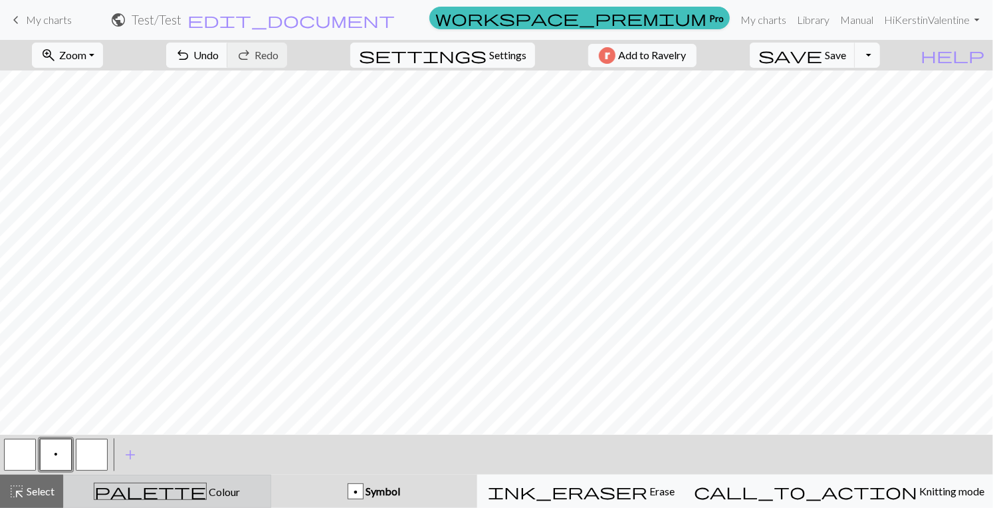
click at [207, 489] on span "Colour" at bounding box center [223, 491] width 33 height 13
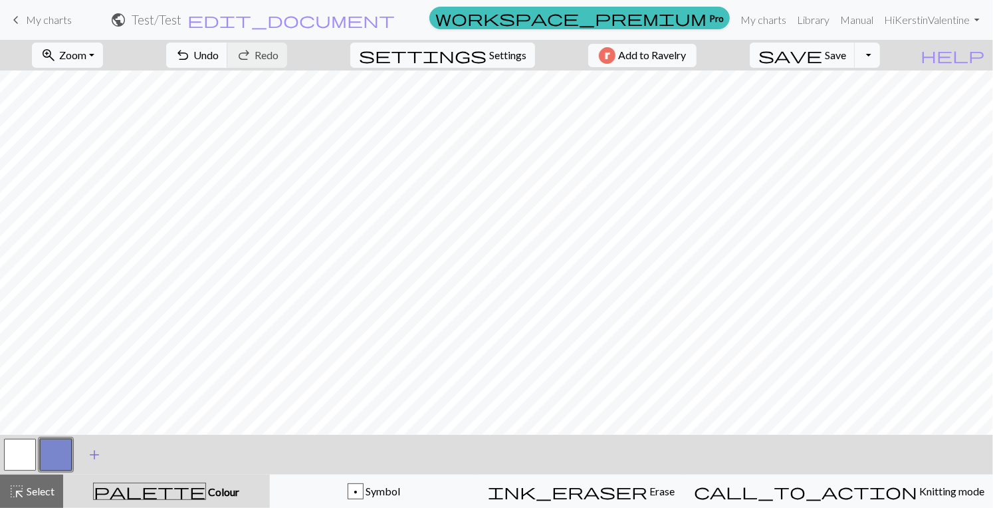
click at [93, 456] on span "add" at bounding box center [94, 454] width 16 height 19
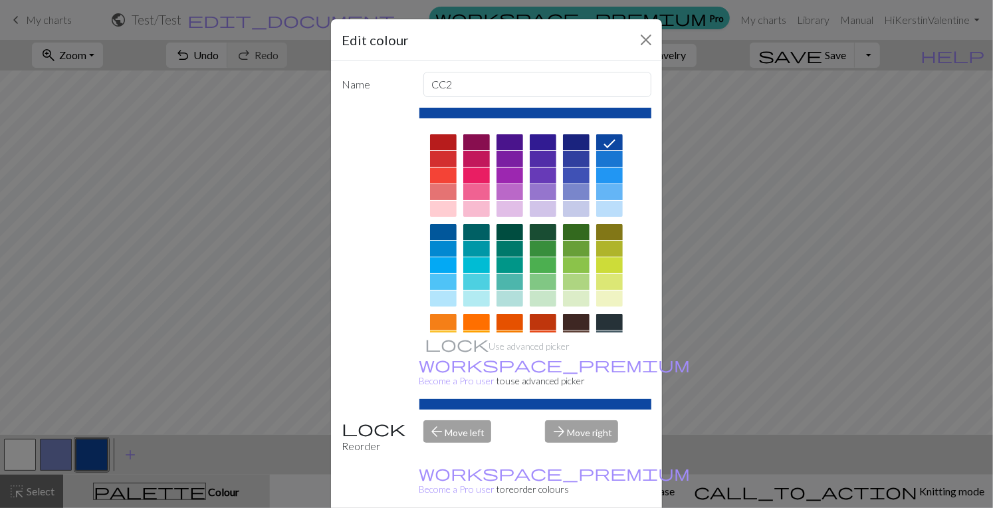
click at [537, 227] on div at bounding box center [543, 232] width 27 height 16
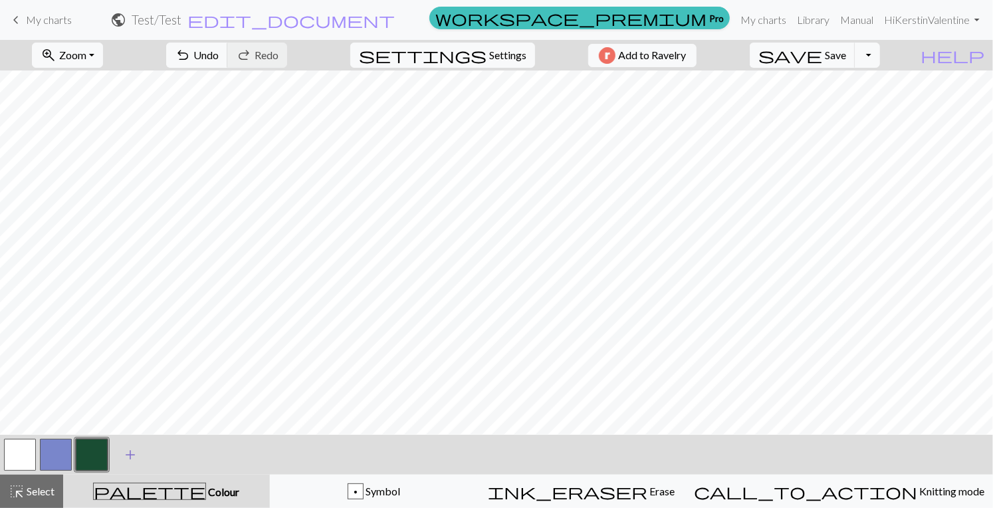
click at [130, 454] on span "add" at bounding box center [130, 454] width 16 height 19
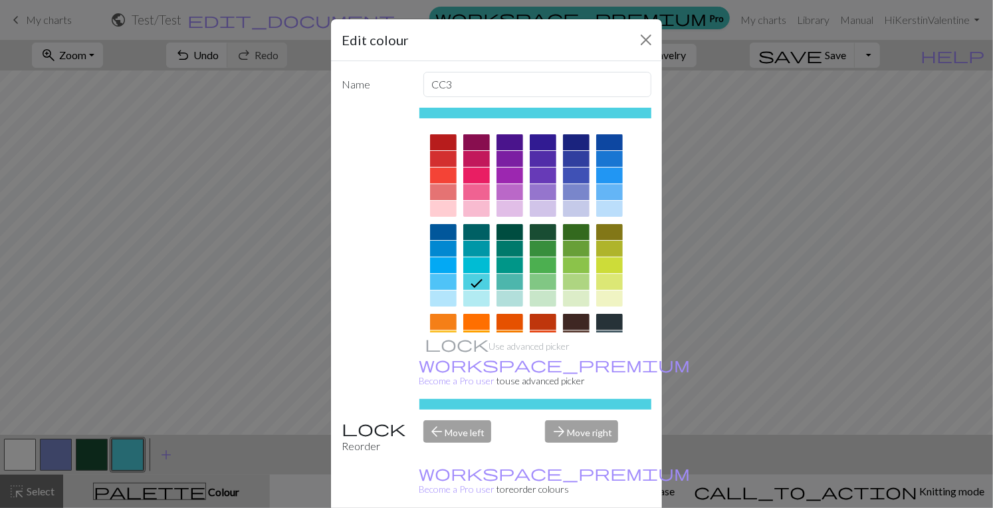
click at [541, 281] on div at bounding box center [543, 282] width 27 height 16
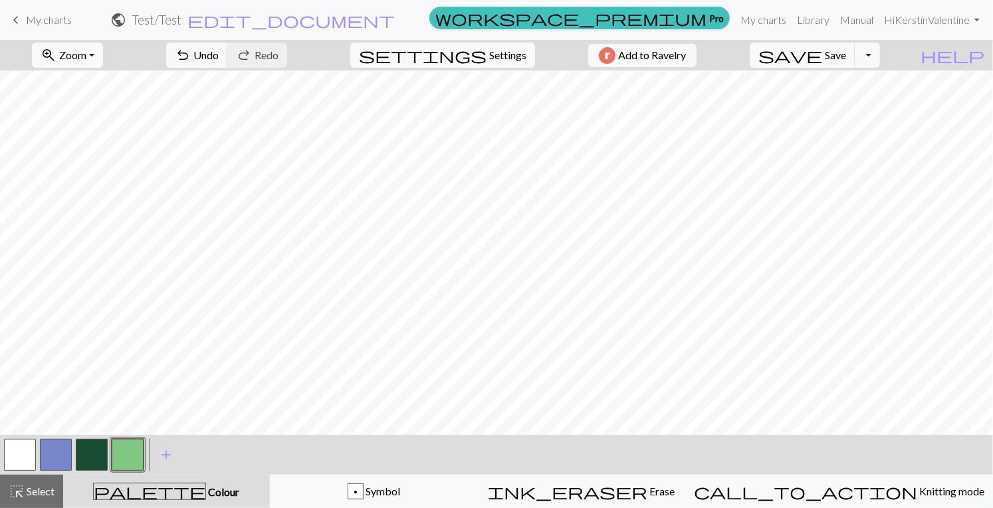
click at [96, 459] on button "button" at bounding box center [92, 455] width 32 height 32
click at [97, 455] on button "button" at bounding box center [92, 455] width 32 height 32
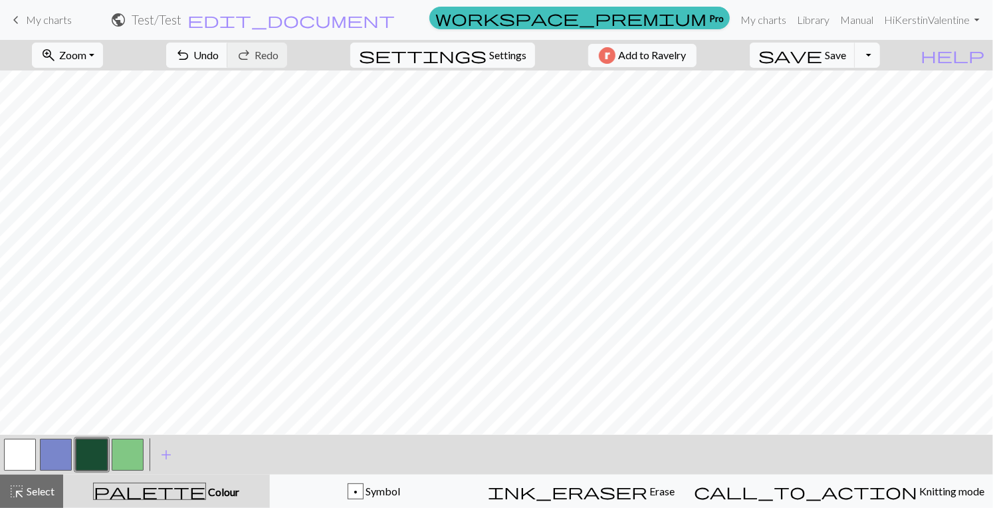
click at [132, 454] on button "button" at bounding box center [128, 455] width 32 height 32
click at [41, 495] on span "Select" at bounding box center [40, 491] width 30 height 13
click at [43, 499] on button "highlight_alt Select Select" at bounding box center [31, 491] width 63 height 33
click at [132, 451] on button "button" at bounding box center [128, 455] width 32 height 32
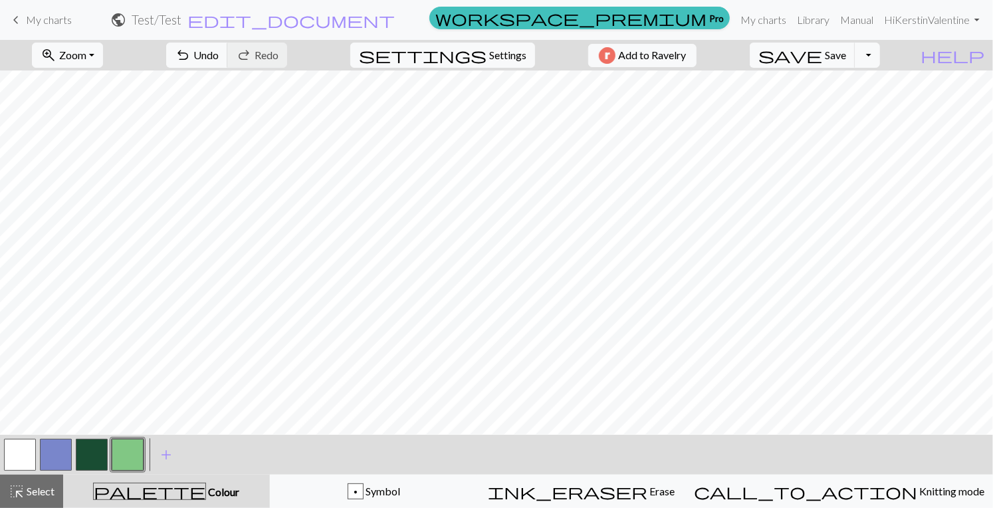
click at [92, 461] on button "button" at bounding box center [92, 455] width 32 height 32
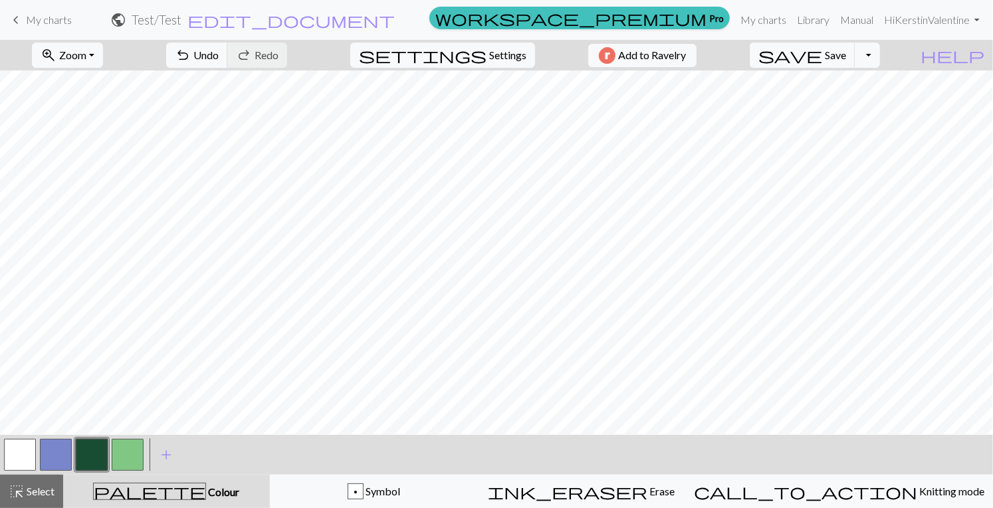
click at [140, 456] on button "button" at bounding box center [128, 455] width 32 height 32
click at [126, 456] on button "button" at bounding box center [128, 455] width 32 height 32
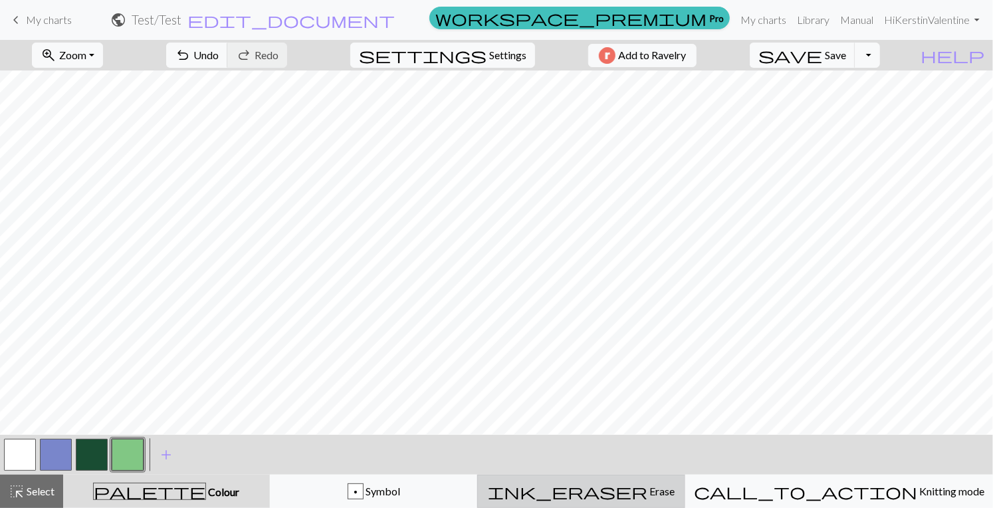
drag, startPoint x: 652, startPoint y: 487, endPoint x: 662, endPoint y: 489, distance: 10.3
click at [656, 489] on span "Erase" at bounding box center [661, 491] width 27 height 13
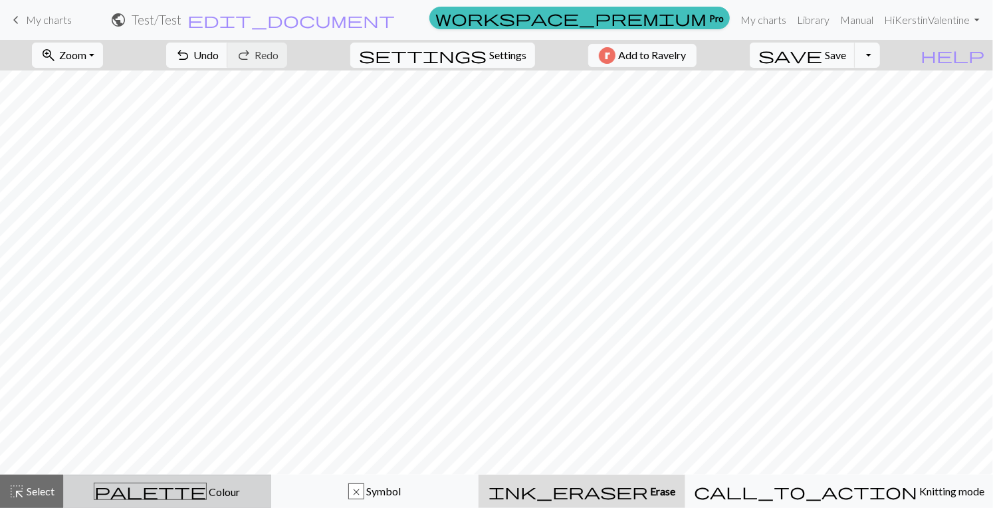
click at [207, 495] on span "Colour" at bounding box center [223, 491] width 33 height 13
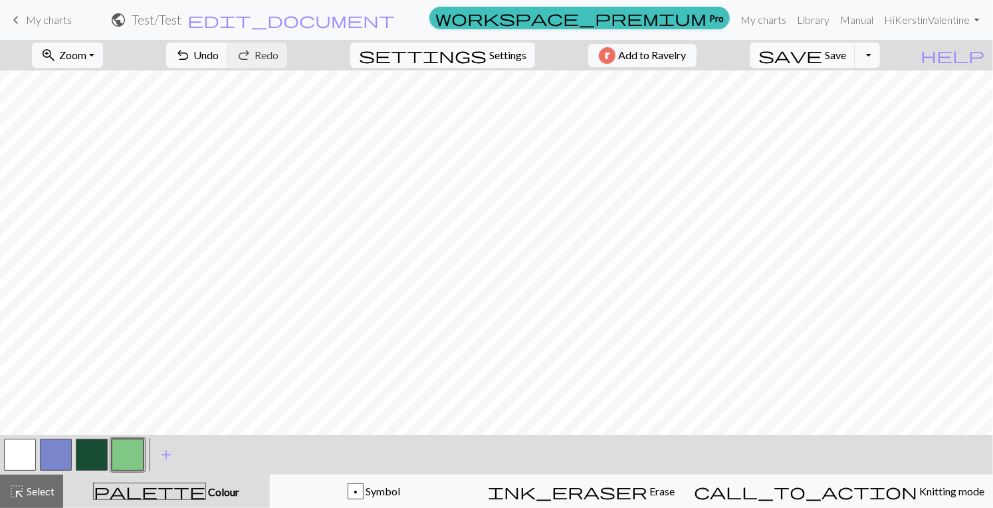
click at [140, 459] on button "button" at bounding box center [128, 455] width 32 height 32
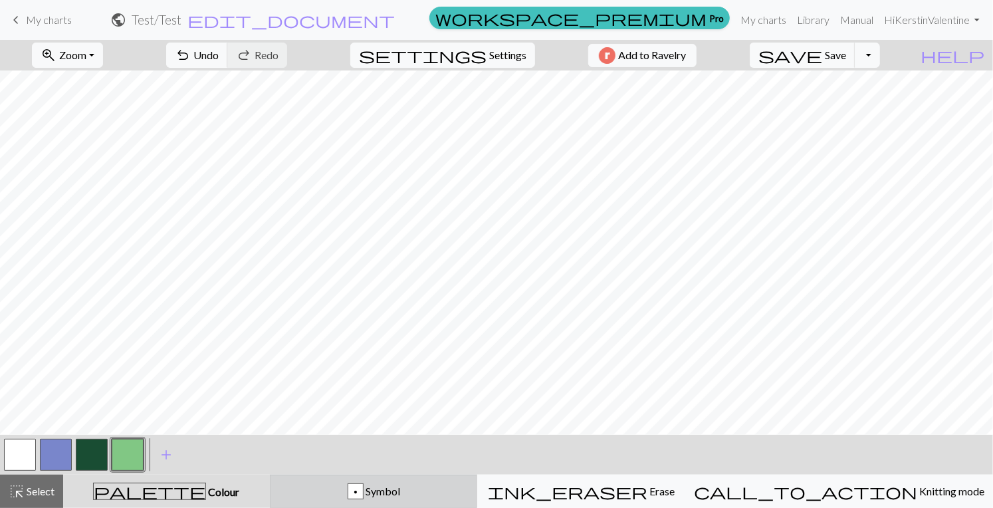
click at [400, 493] on span "Symbol" at bounding box center [382, 491] width 37 height 13
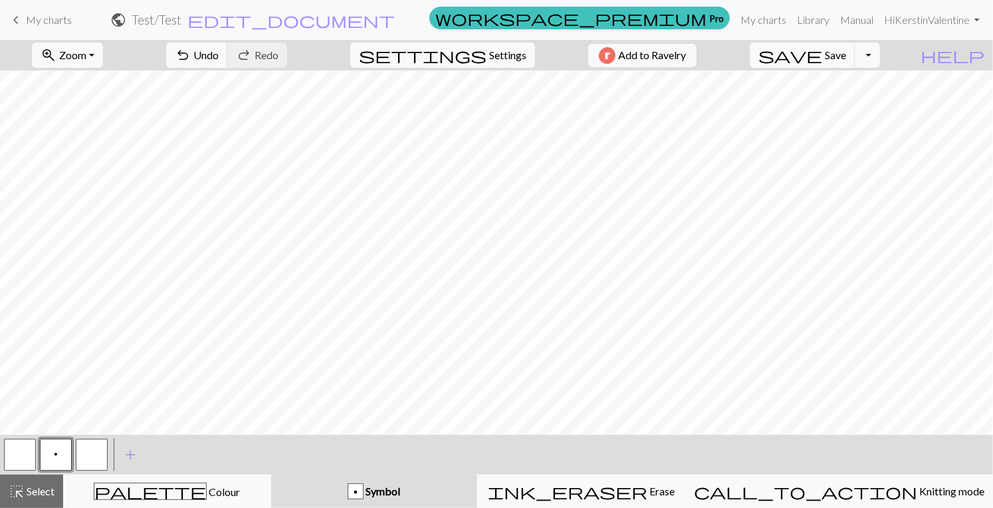
click at [400, 492] on span "Symbol" at bounding box center [382, 491] width 37 height 13
click at [127, 456] on span "add" at bounding box center [130, 454] width 16 height 19
click at [162, 454] on span "add" at bounding box center [166, 454] width 16 height 19
click at [33, 486] on span "Select" at bounding box center [40, 491] width 30 height 13
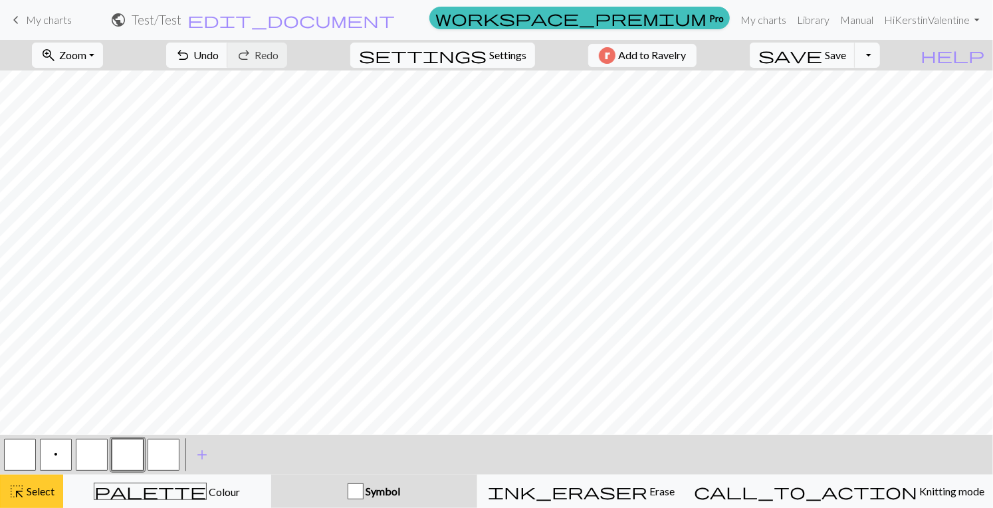
click at [39, 489] on span "Select" at bounding box center [40, 491] width 30 height 13
click at [120, 456] on button "button" at bounding box center [128, 455] width 32 height 32
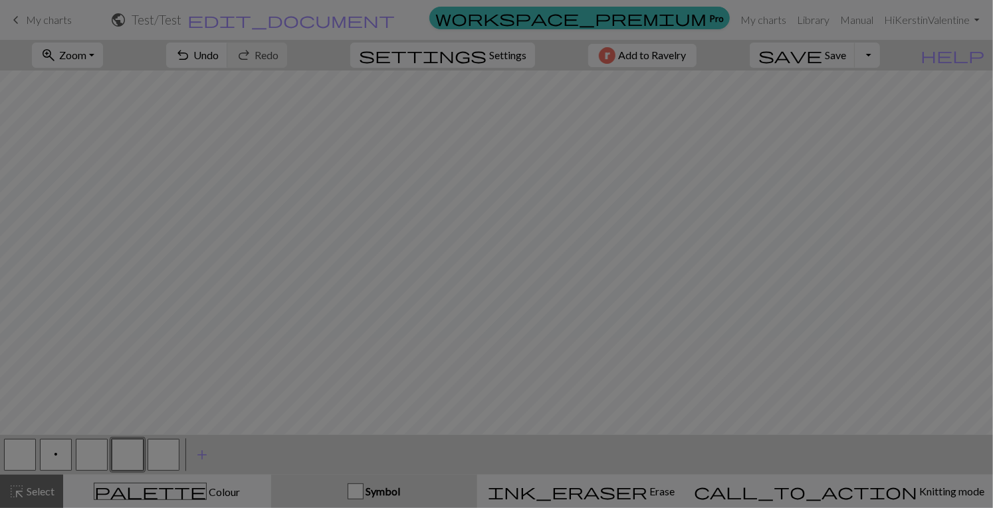
click at [120, 456] on div "Edit symbol Name d f g h j k p s t F H J O P T / | 0 1 2 3 4 5 6 7 8 9 e m n G …" at bounding box center [496, 254] width 993 height 508
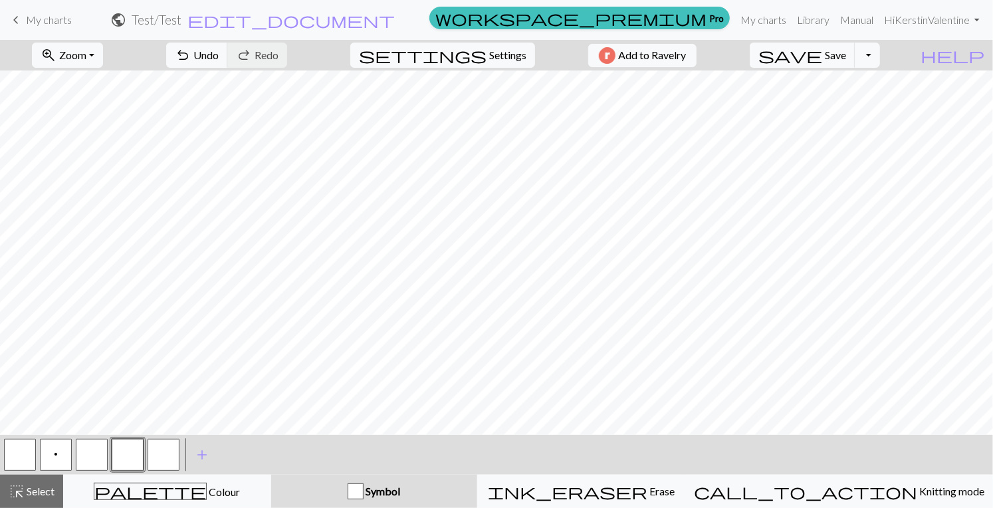
click at [120, 456] on button "button" at bounding box center [128, 455] width 32 height 32
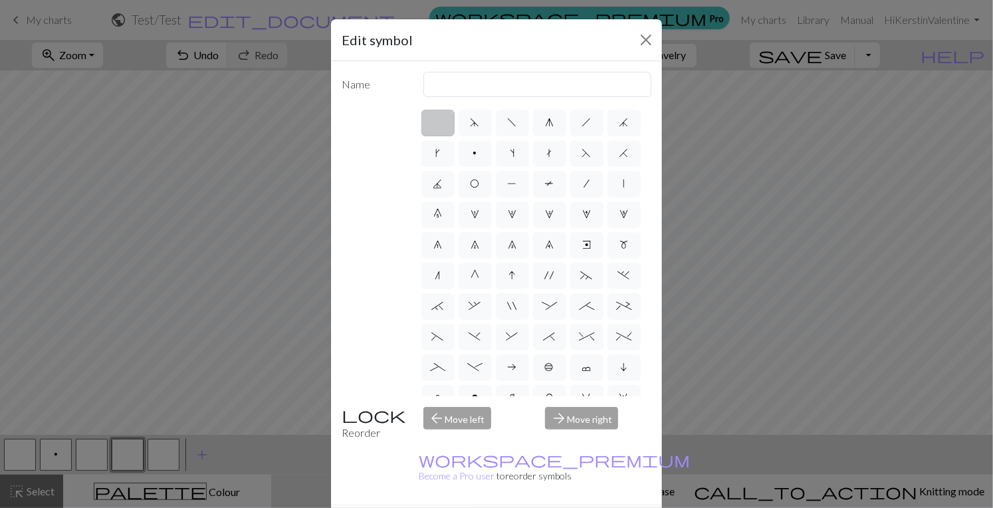
scroll to position [8, 0]
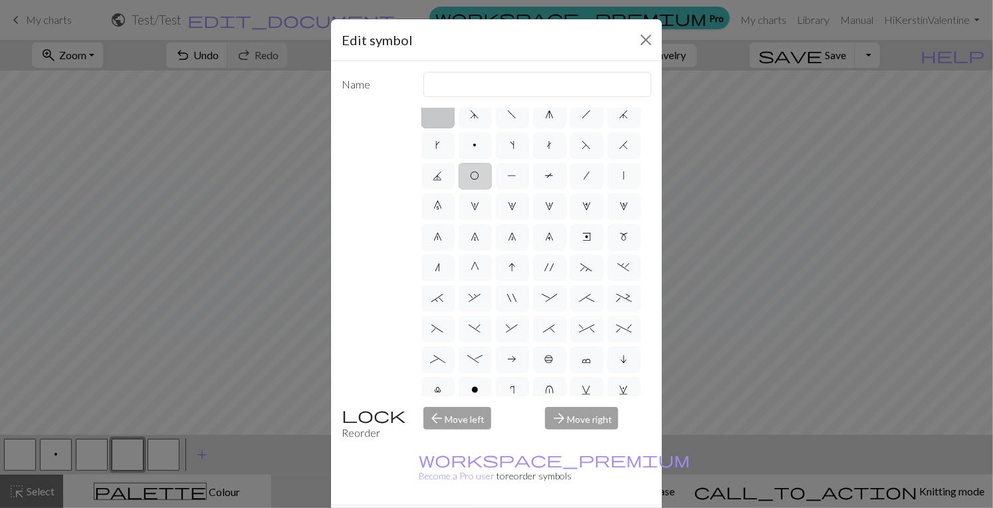
click at [480, 176] on span "O" at bounding box center [475, 175] width 9 height 11
click at [479, 176] on input "O" at bounding box center [475, 180] width 9 height 9
radio input "true"
type input "yo"
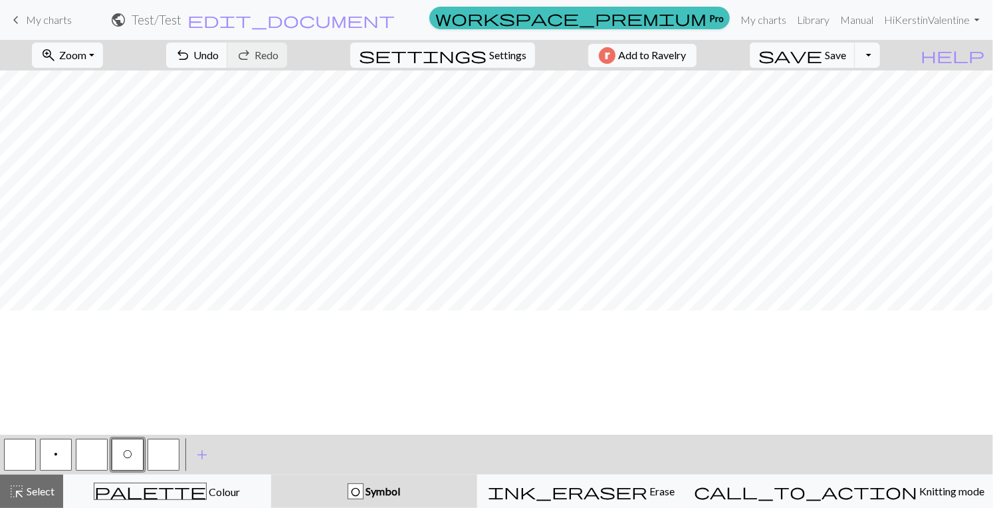
scroll to position [0, 0]
click at [174, 458] on button "button" at bounding box center [164, 455] width 32 height 32
click at [174, 458] on div "Edit symbol Name d f g h j k p s t F H J O P T / | 0 1 2 3 4 5 6 7 8 9 e m n G …" at bounding box center [496, 254] width 993 height 508
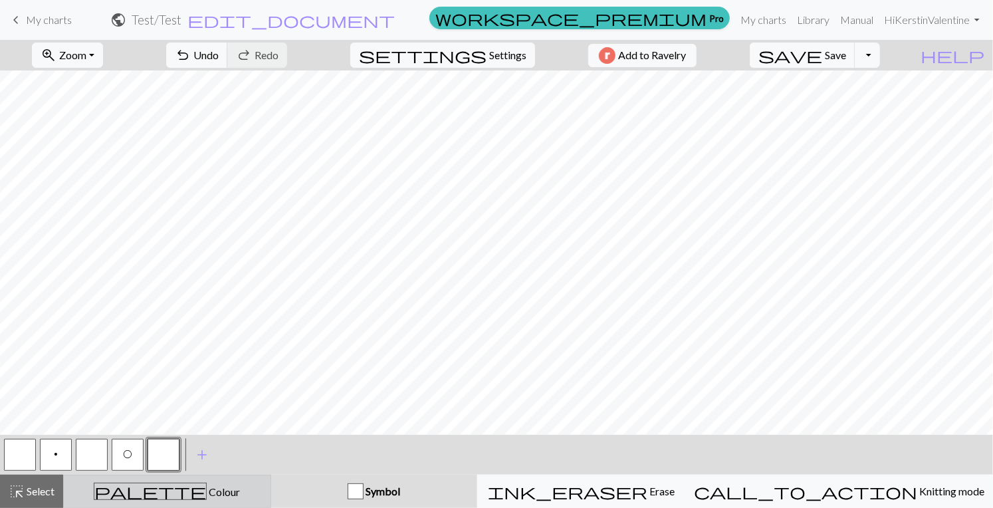
click at [207, 491] on span "Colour" at bounding box center [223, 491] width 33 height 13
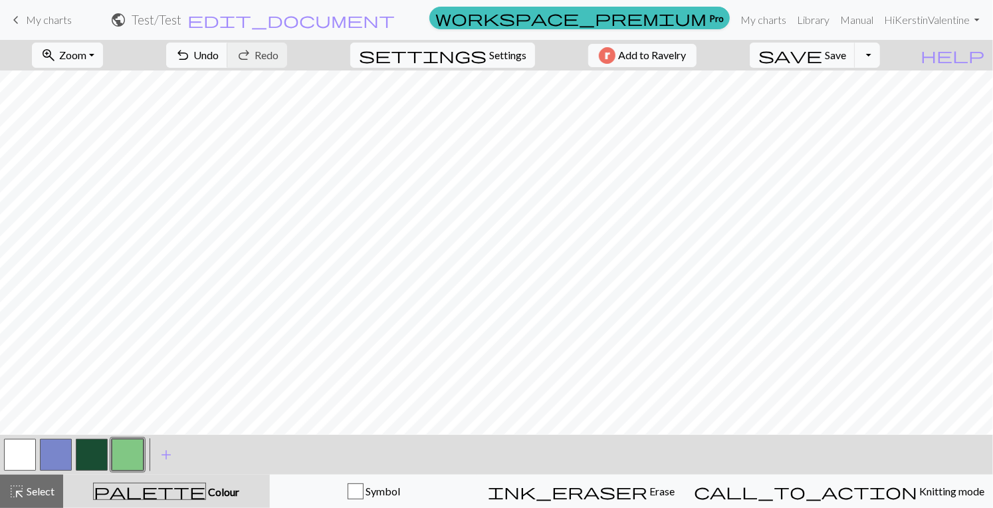
click at [96, 455] on button "button" at bounding box center [92, 455] width 32 height 32
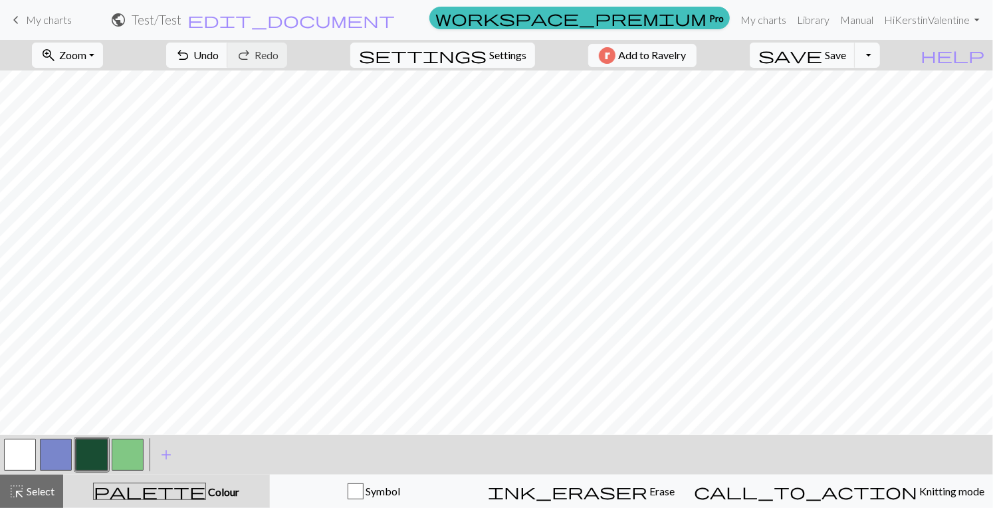
click at [143, 459] on button "button" at bounding box center [128, 455] width 32 height 32
click at [140, 459] on button "button" at bounding box center [128, 455] width 32 height 32
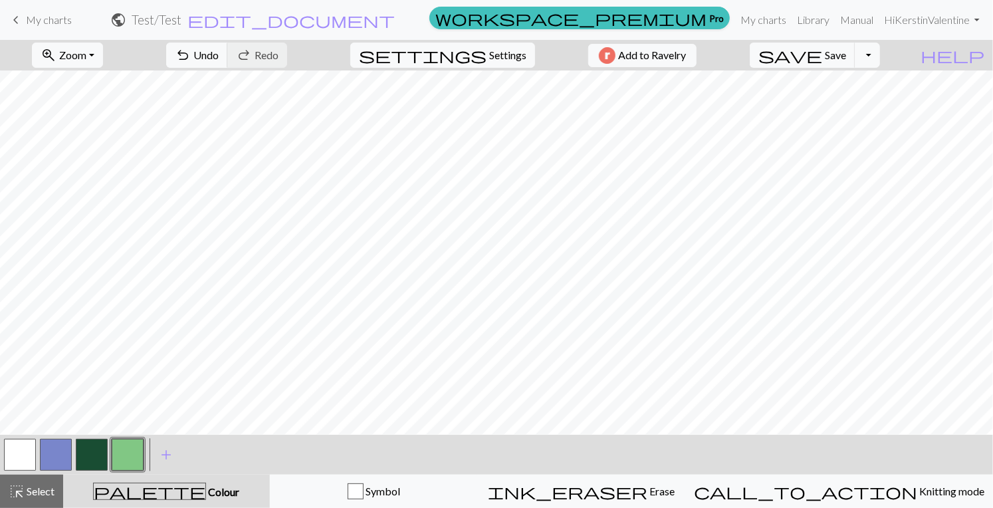
click at [27, 453] on button "button" at bounding box center [20, 455] width 32 height 32
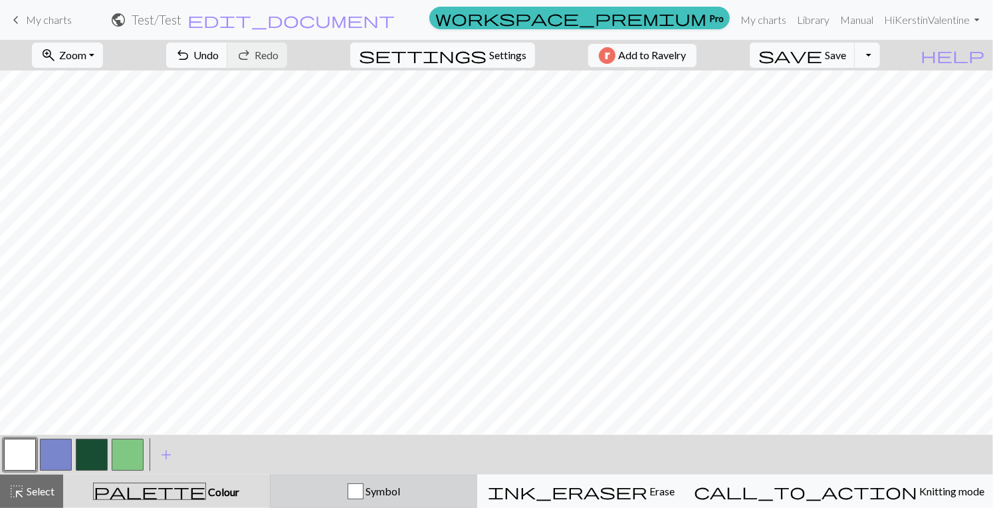
click at [364, 490] on div "button" at bounding box center [356, 491] width 16 height 16
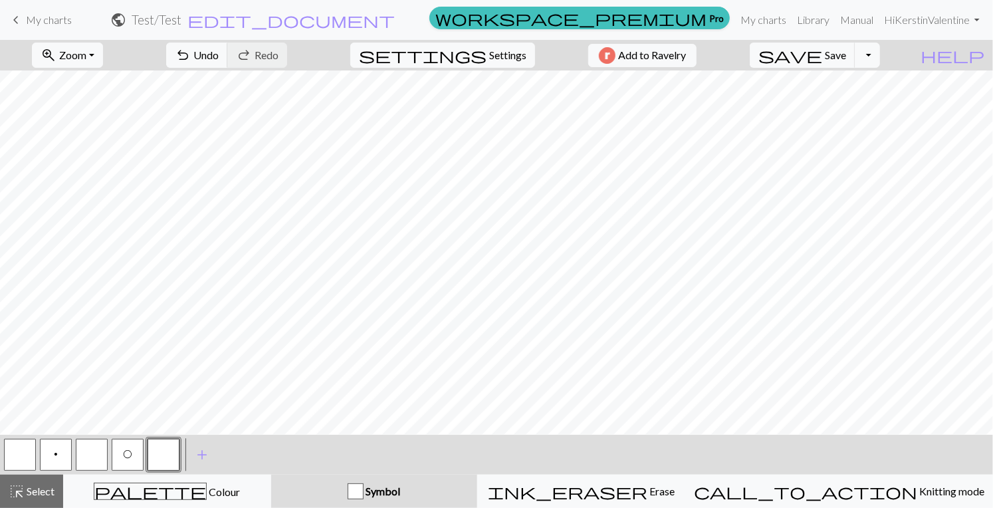
click at [137, 457] on button "O" at bounding box center [128, 455] width 32 height 32
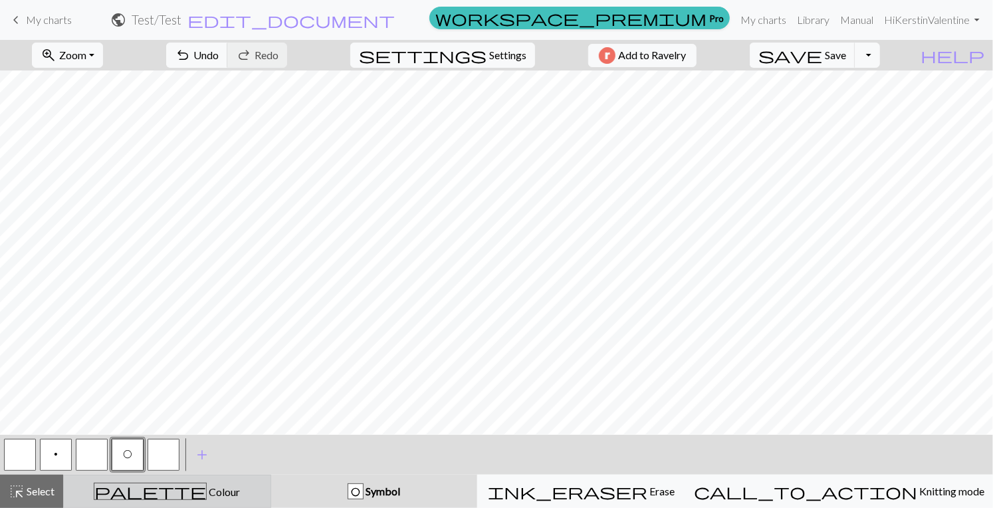
click at [157, 489] on span "palette" at bounding box center [150, 491] width 112 height 19
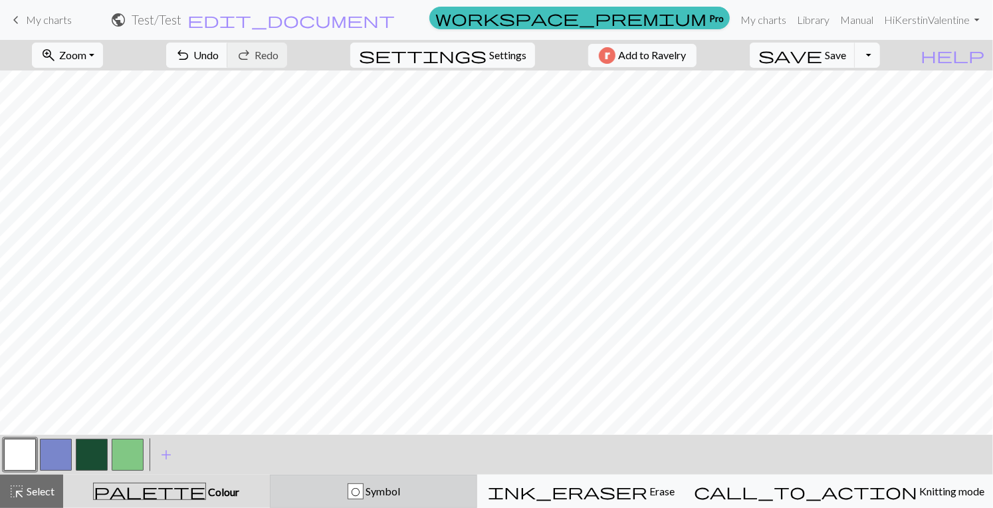
click at [364, 494] on div "O" at bounding box center [356, 491] width 16 height 16
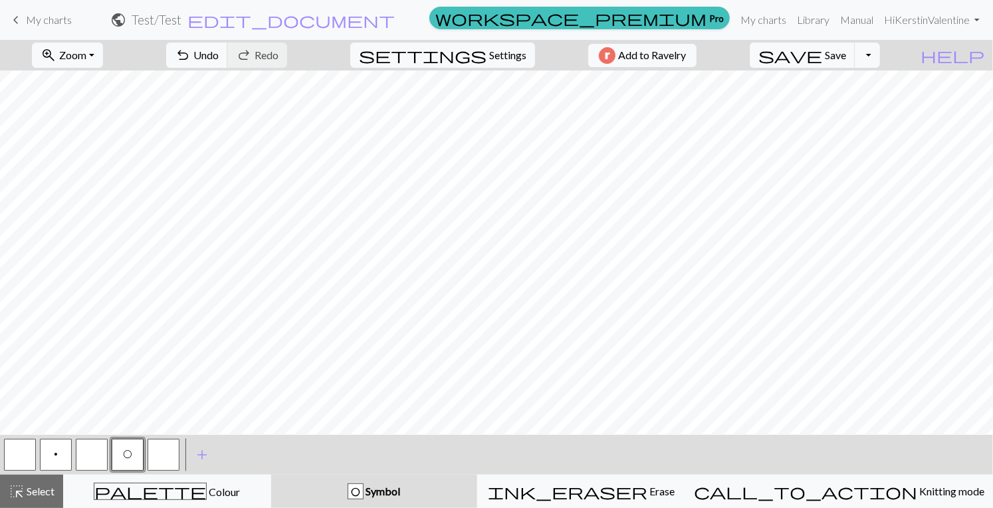
click at [161, 449] on button "button" at bounding box center [164, 455] width 32 height 32
click at [176, 460] on button "button" at bounding box center [164, 455] width 32 height 32
click at [176, 460] on div "Edit symbol Name d f g h j k p s t F H J O P T / | 0 1 2 3 4 5 6 7 8 9 e m n G …" at bounding box center [496, 254] width 993 height 508
click at [164, 453] on button "button" at bounding box center [164, 455] width 32 height 32
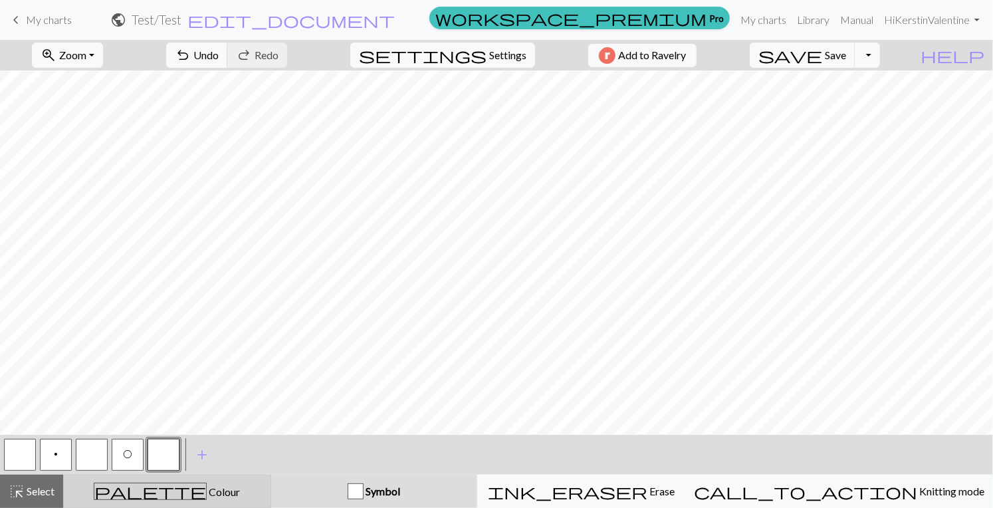
click at [171, 497] on div "palette Colour Colour" at bounding box center [167, 491] width 191 height 17
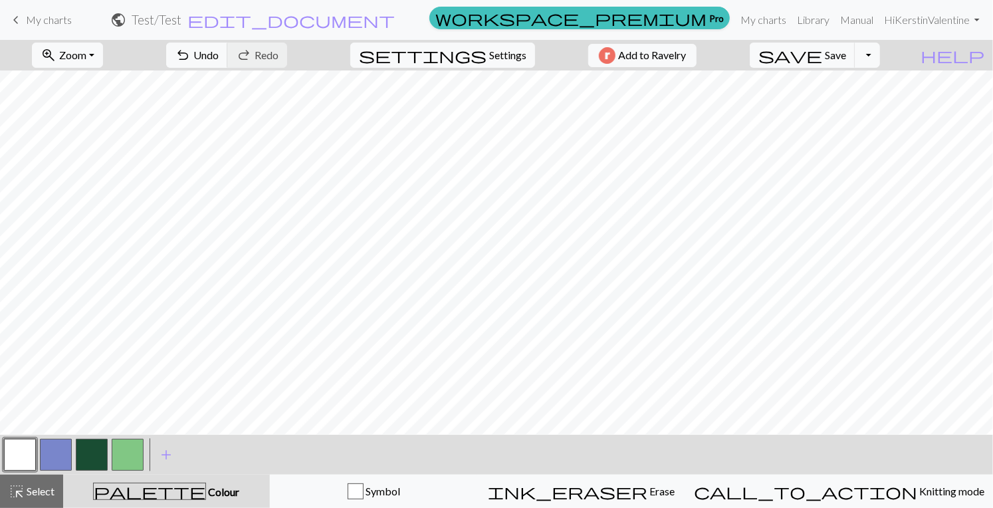
click at [19, 455] on button "button" at bounding box center [20, 455] width 32 height 32
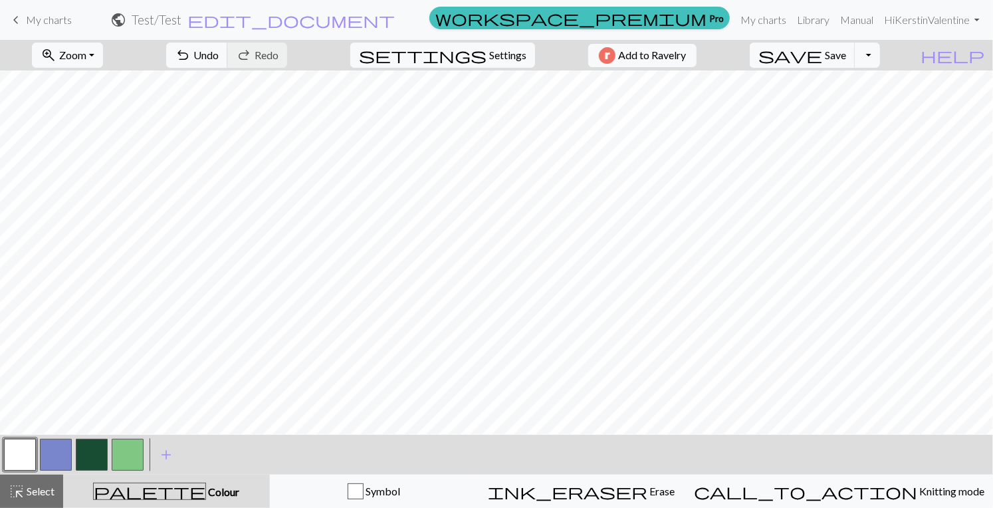
click at [206, 495] on span "Colour" at bounding box center [222, 491] width 33 height 13
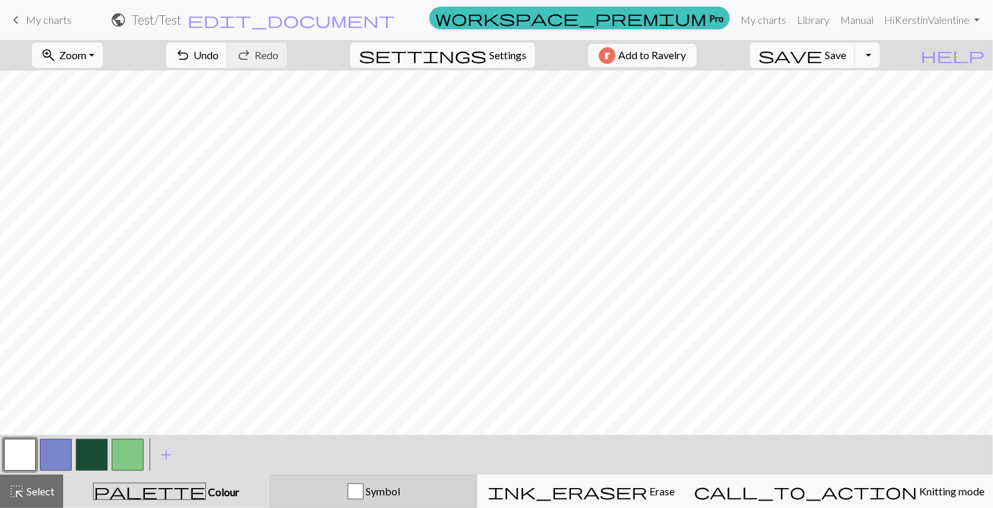
click at [364, 485] on div "button" at bounding box center [356, 491] width 16 height 16
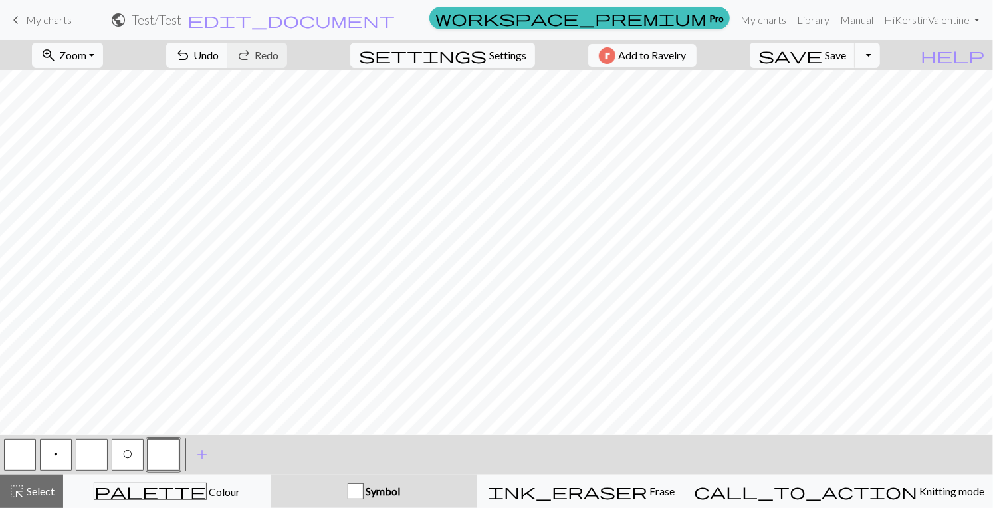
click at [400, 494] on span "Symbol" at bounding box center [382, 491] width 37 height 13
click at [130, 461] on button "O" at bounding box center [128, 455] width 32 height 32
click at [138, 456] on button "O" at bounding box center [128, 455] width 32 height 32
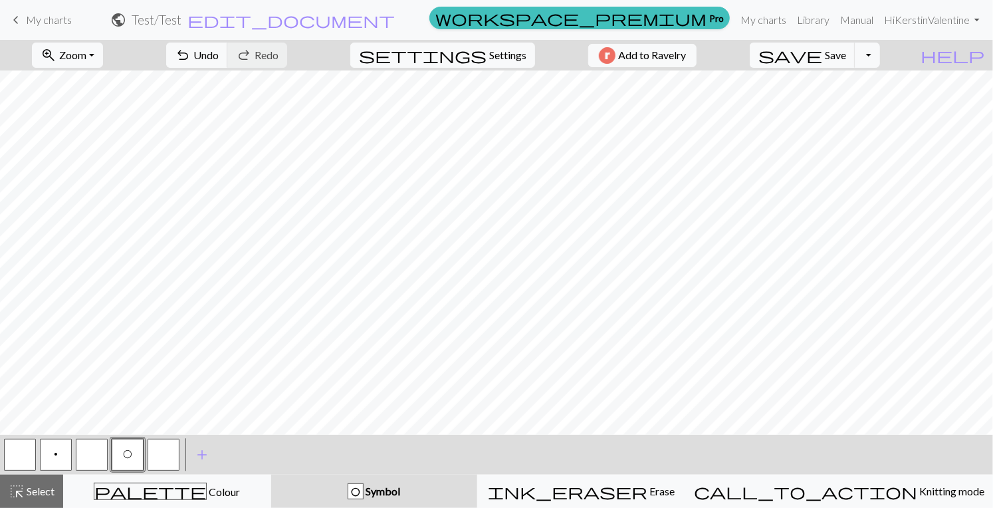
click at [166, 453] on button "button" at bounding box center [164, 455] width 32 height 32
click at [400, 493] on span "Symbol" at bounding box center [382, 491] width 37 height 13
click at [400, 487] on span "Symbol" at bounding box center [382, 491] width 37 height 13
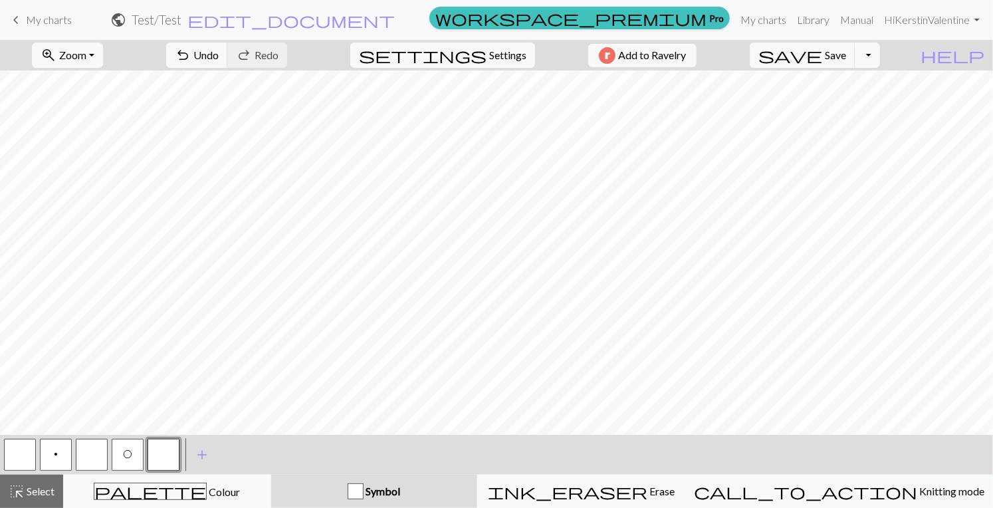
click at [171, 455] on button "button" at bounding box center [164, 455] width 32 height 32
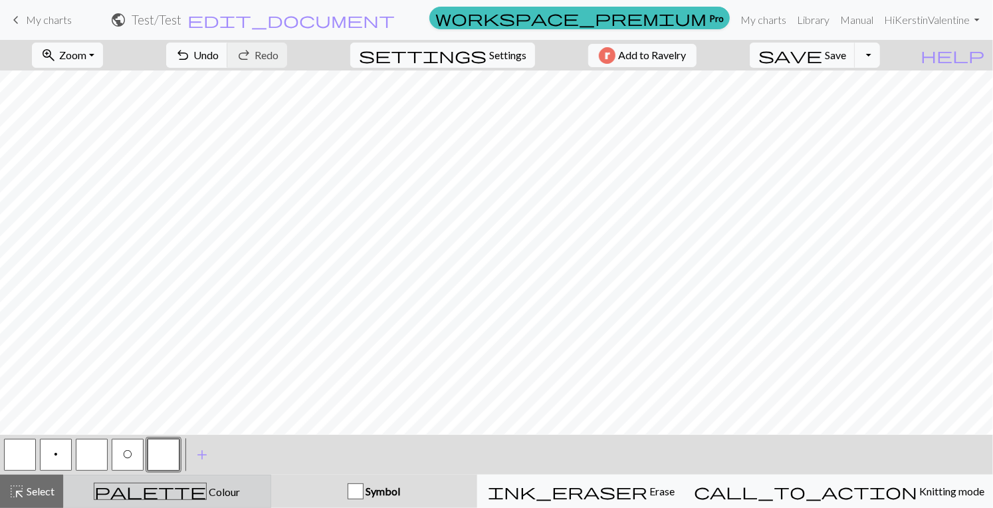
click at [178, 498] on div "palette Colour Colour" at bounding box center [167, 491] width 191 height 17
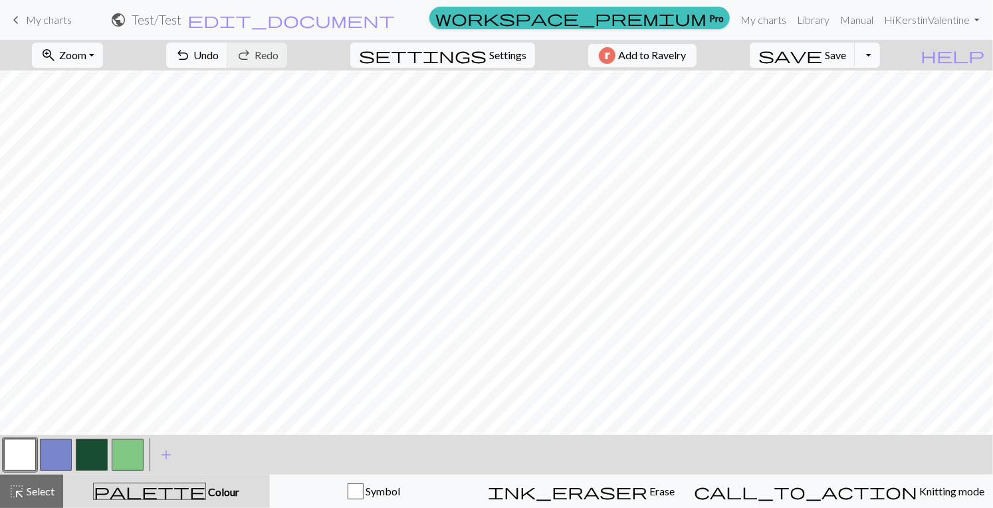
click at [880, 59] on button "Toggle Dropdown" at bounding box center [867, 55] width 25 height 25
click at [855, 104] on button "save_alt Download" at bounding box center [769, 105] width 219 height 21
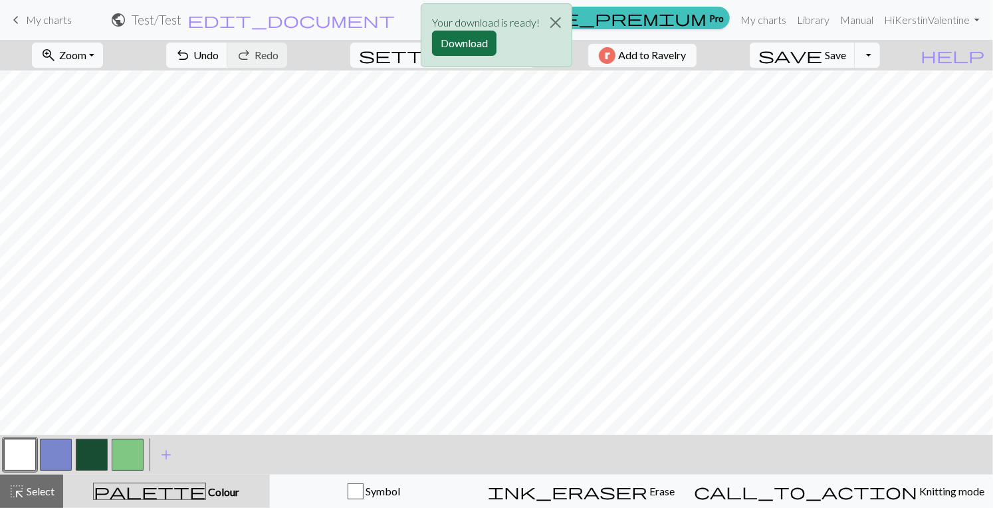
click at [459, 40] on button "Download" at bounding box center [464, 43] width 64 height 25
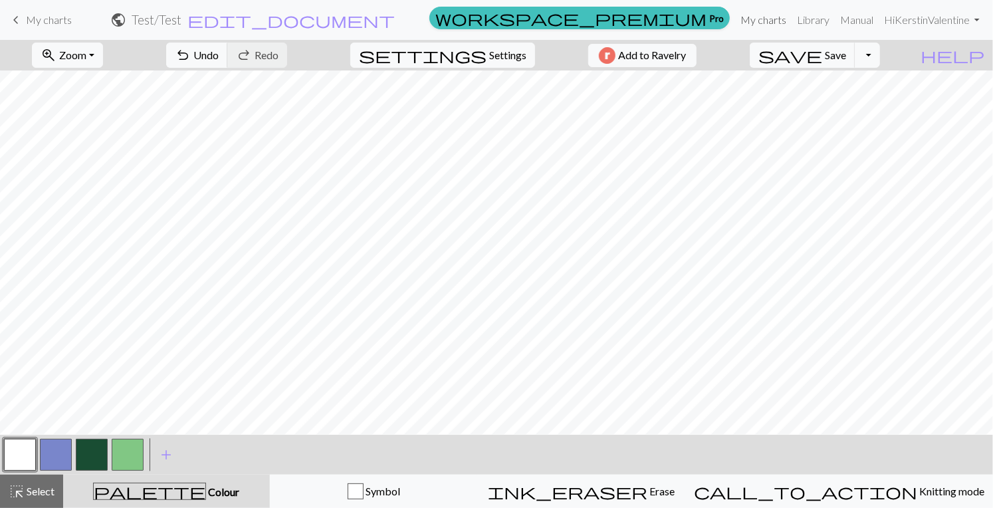
click at [776, 23] on link "My charts" at bounding box center [763, 20] width 57 height 27
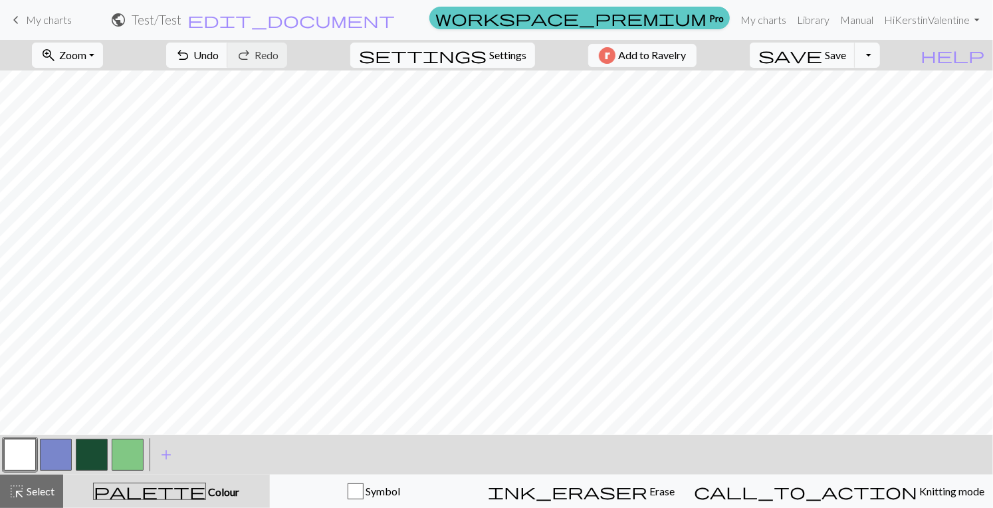
click at [705, 21] on link "workspace_premium Pro" at bounding box center [580, 18] width 301 height 23
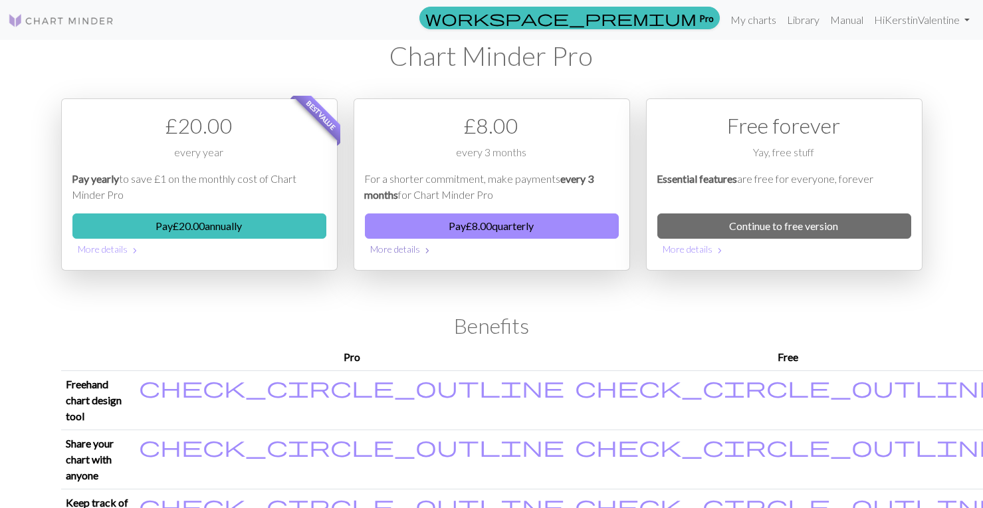
click at [416, 253] on button "More details chevron_right" at bounding box center [492, 249] width 254 height 21
